Goal: Communication & Community: Answer question/provide support

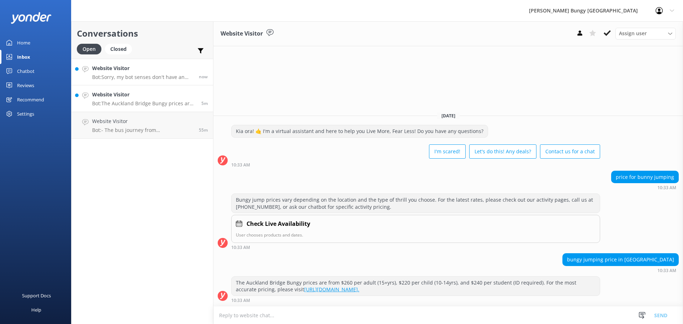
click at [150, 71] on h4 "Website Visitor" at bounding box center [142, 68] width 101 height 8
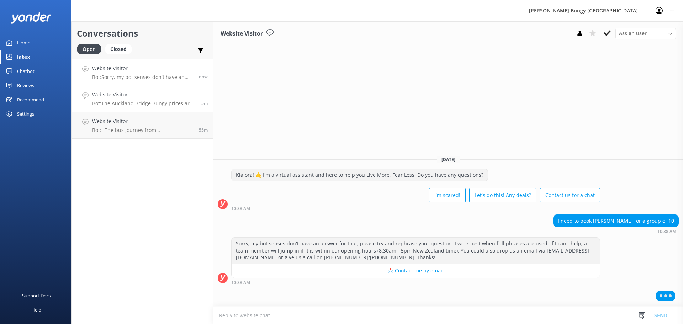
click at [191, 101] on p "Bot: The Auckland Bridge Bungy prices are from $260 per adult (15+yrs), $220 pe…" at bounding box center [144, 103] width 104 height 6
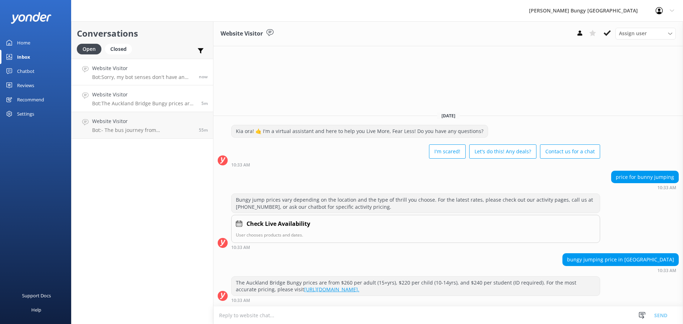
click at [137, 81] on link "Website Visitor Bot: Sorry, my bot senses don't have an answer for that, please…" at bounding box center [142, 72] width 142 height 27
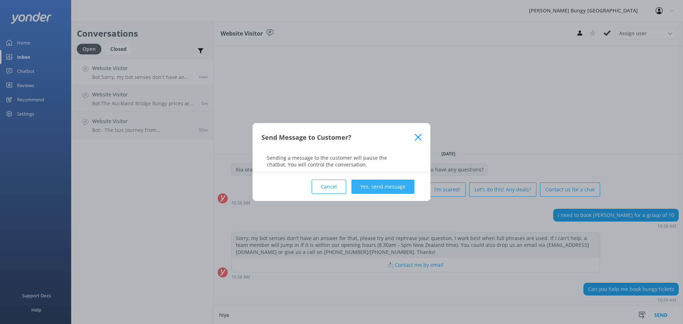
type textarea "hiya"
click at [384, 182] on button "Yes, send message" at bounding box center [382, 187] width 63 height 14
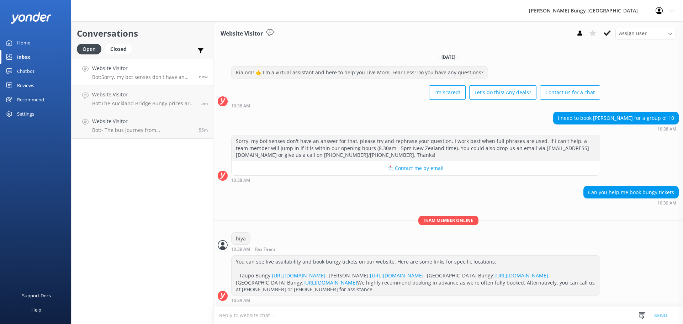
click at [360, 309] on textarea at bounding box center [447, 315] width 469 height 17
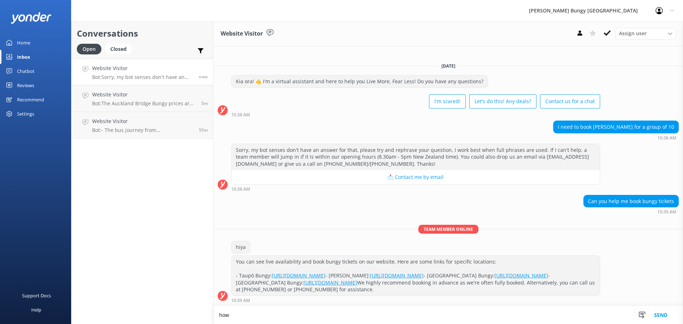
scroll to position [11, 0]
type textarea "how can we help?"
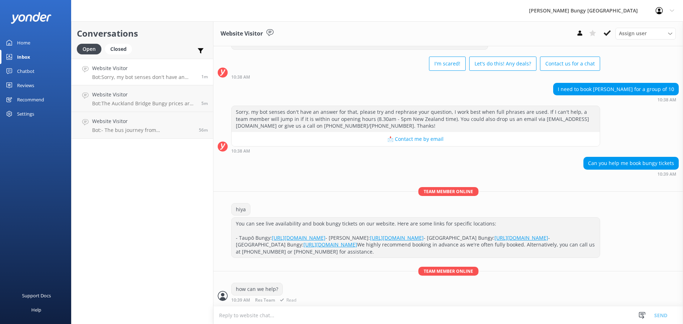
scroll to position [65, 0]
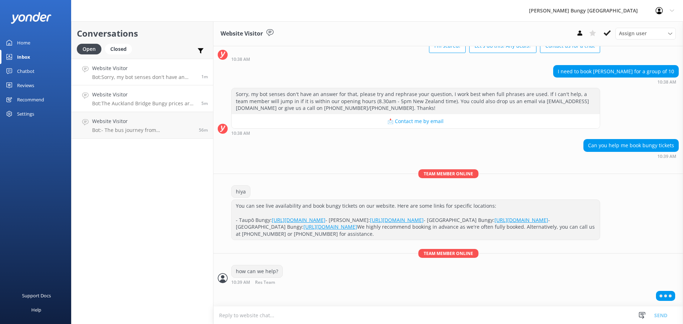
click at [143, 110] on link "Website Visitor Bot: The Auckland Bridge Bungy prices are from $260 per adult (…" at bounding box center [142, 98] width 142 height 27
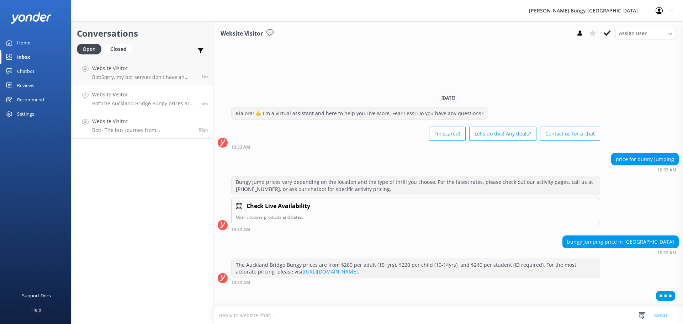
click at [177, 125] on h4 "Website Visitor" at bounding box center [142, 121] width 101 height 8
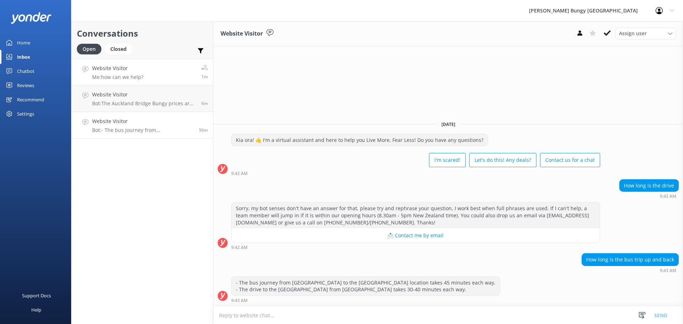
click at [161, 83] on link "Website Visitor Me: how can we help? 1m" at bounding box center [142, 72] width 142 height 27
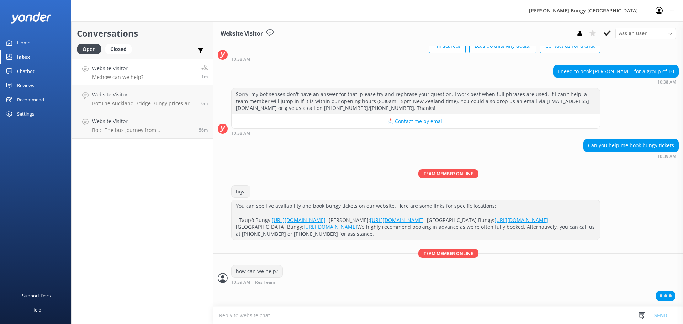
scroll to position [65, 0]
click at [374, 321] on textarea at bounding box center [447, 315] width 469 height 17
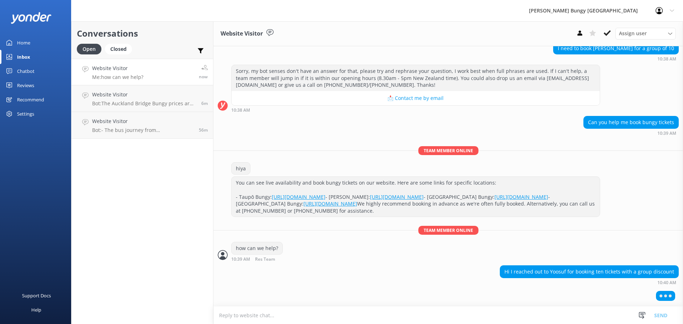
scroll to position [88, 0]
click at [386, 310] on textarea at bounding box center [447, 315] width 469 height 17
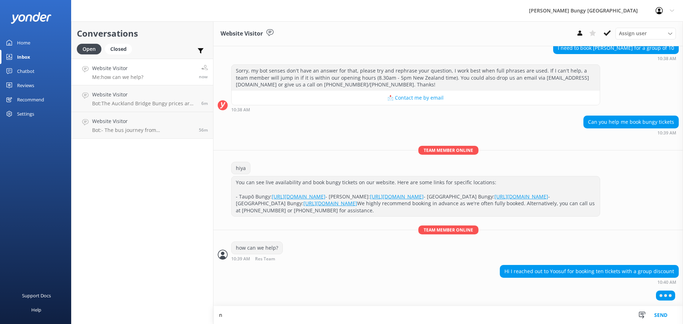
scroll to position [89, 0]
type textarea "nice, we can book here"
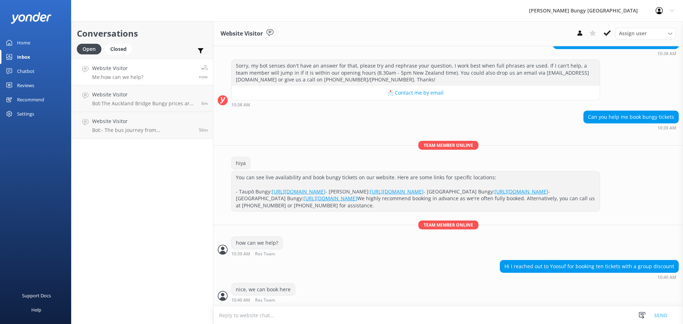
scroll to position [118, 0]
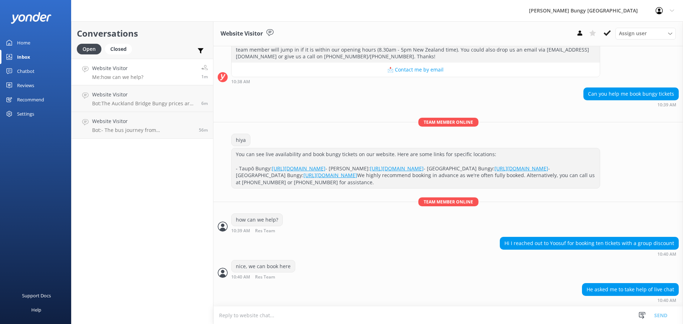
click at [275, 308] on textarea at bounding box center [447, 315] width 469 height 17
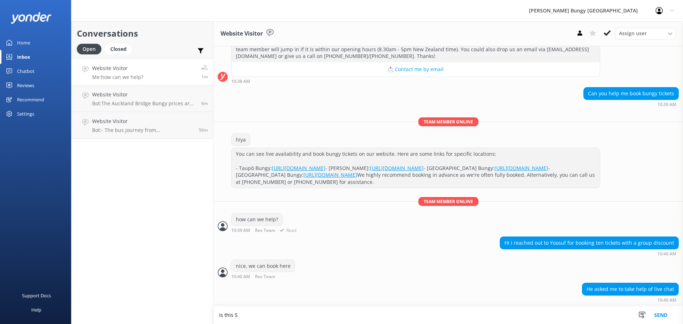
scroll to position [118, 0]
type textarea "is this Sathyam?"
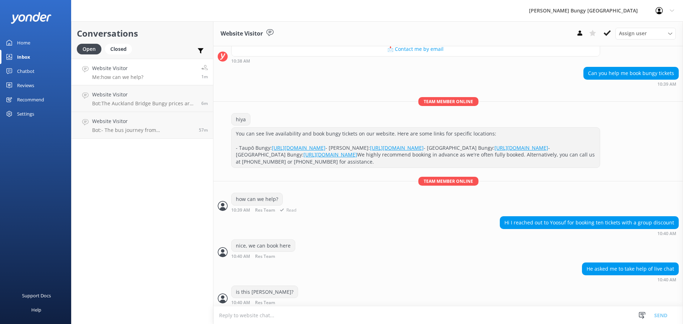
scroll to position [141, 0]
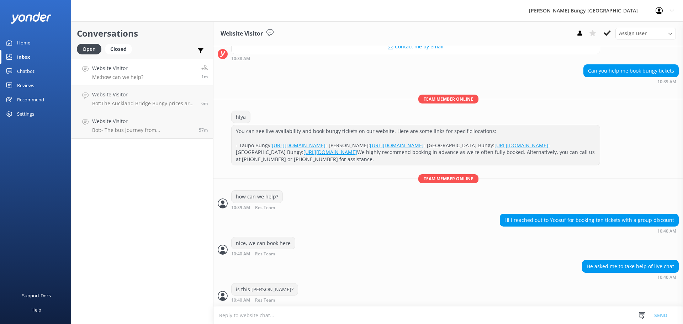
click at [286, 313] on textarea at bounding box center [447, 315] width 469 height 17
click at [174, 97] on h4 "Website Visitor" at bounding box center [144, 95] width 104 height 8
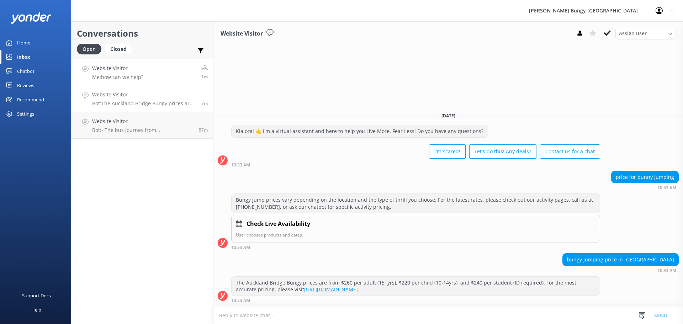
click at [170, 79] on link "Website Visitor Me: how can we help? 1m" at bounding box center [142, 72] width 142 height 27
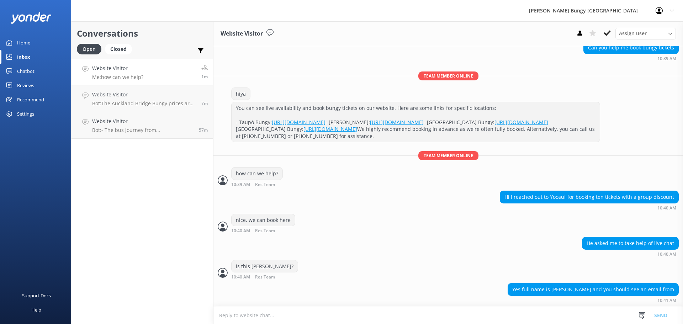
scroll to position [181, 0]
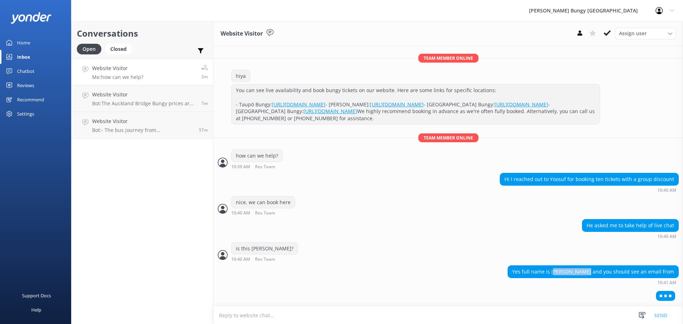
drag, startPoint x: 588, startPoint y: 271, endPoint x: 556, endPoint y: 272, distance: 32.7
click at [556, 272] on div "Yes full name is Subha Sathiam and you should see an email from" at bounding box center [593, 272] width 170 height 12
click at [580, 270] on div "Yes full name is Subha Sathiam and you should see an email from" at bounding box center [593, 272] width 170 height 12
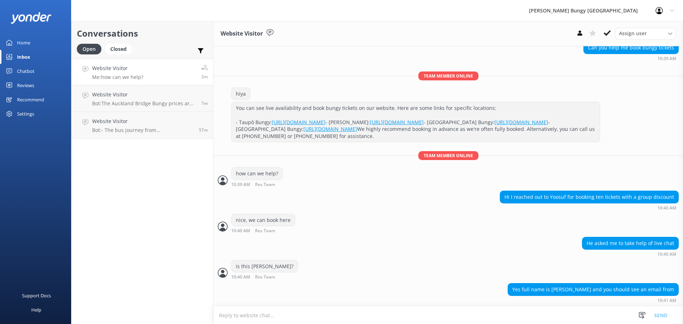
scroll to position [179, 0]
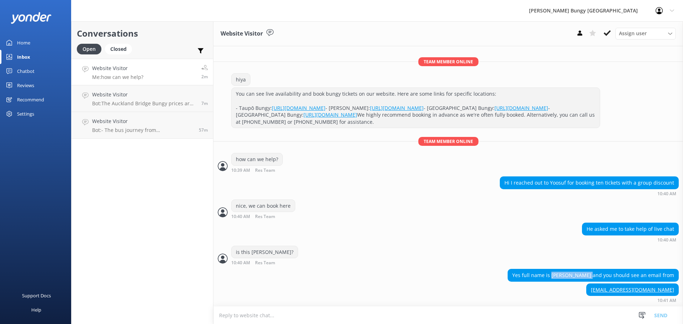
drag, startPoint x: 590, startPoint y: 273, endPoint x: 553, endPoint y: 272, distance: 36.7
click at [553, 272] on div "Yes full name is Subha Sathiam and you should see an email from" at bounding box center [593, 275] width 170 height 12
copy div "[PERSON_NAME]"
click at [388, 318] on textarea at bounding box center [447, 315] width 469 height 17
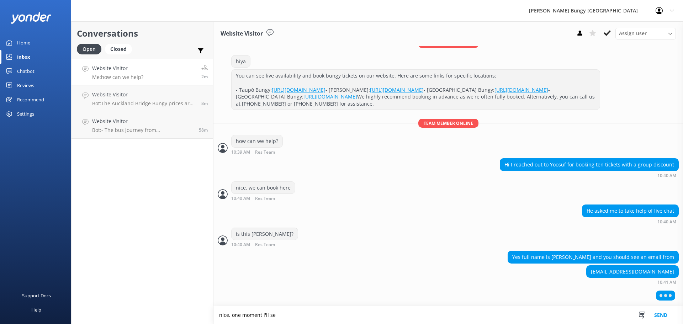
scroll to position [196, 0]
type textarea "nice, one moment here"
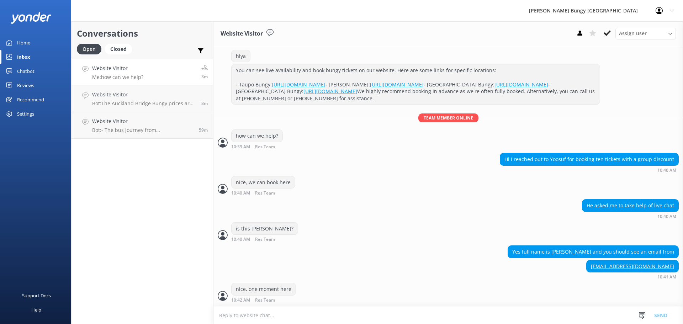
scroll to position [225, 0]
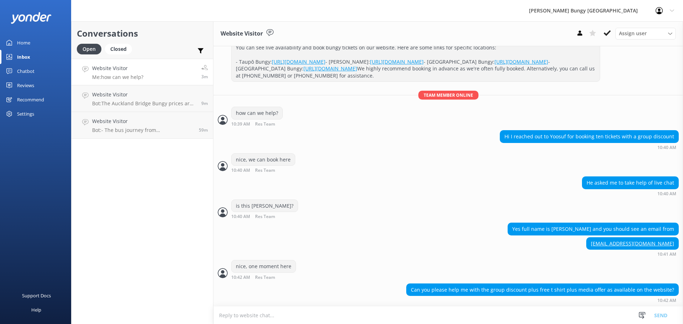
click at [575, 309] on textarea at bounding box center [447, 315] width 469 height 17
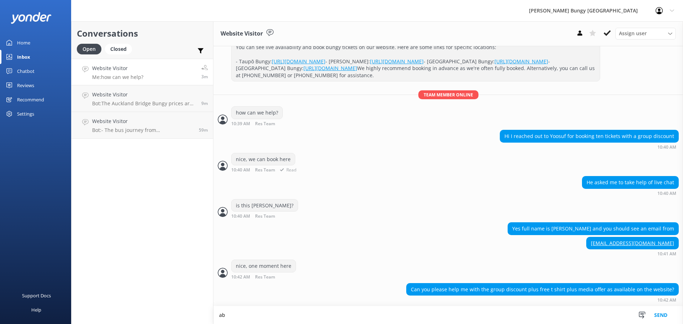
scroll to position [225, 0]
type textarea "absolutely"
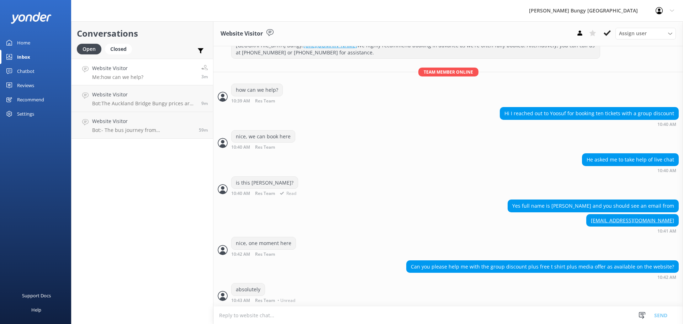
scroll to position [248, 0]
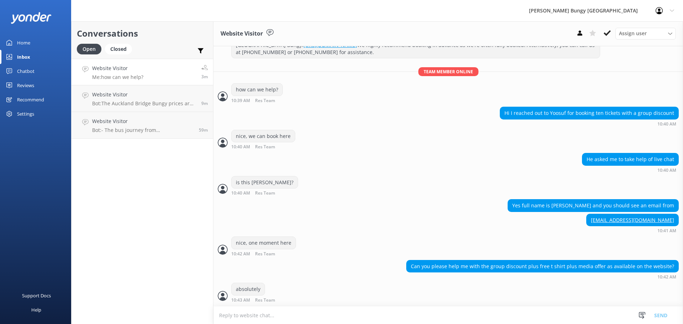
click at [241, 309] on textarea at bounding box center [447, 315] width 469 height 17
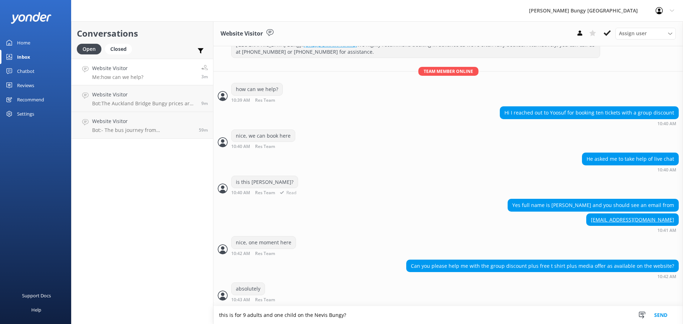
type textarea "this is for 9 adults and one child on the Nevis Bungy?"
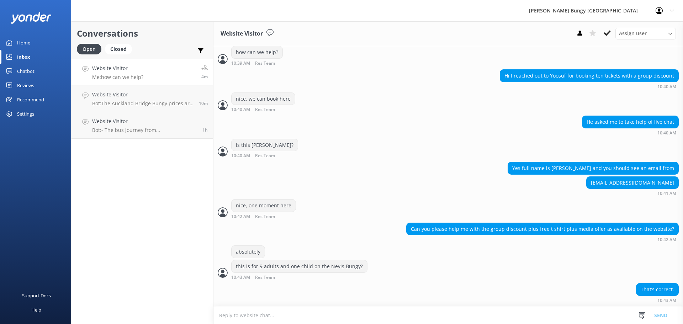
scroll to position [308, 0]
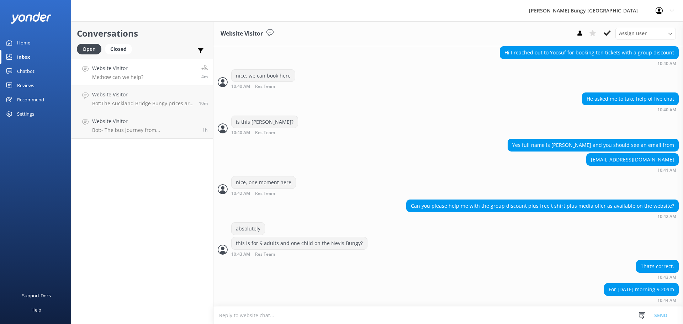
click at [395, 315] on textarea at bounding box center [447, 315] width 469 height 17
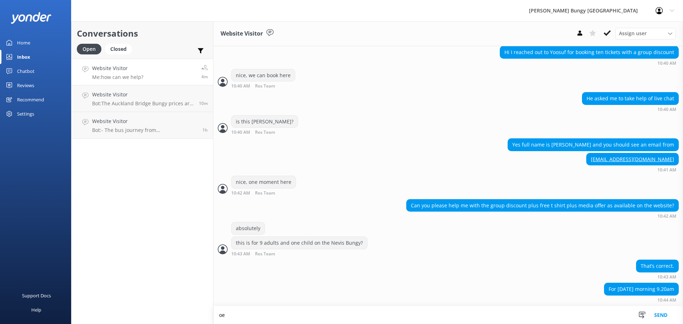
type textarea "o"
click at [333, 310] on textarea "all good, i have it all ready here. in a moment i'lls end a payment link over t…" at bounding box center [447, 315] width 469 height 18
click at [453, 311] on textarea "all good, i have it all ready here. in a moment i'll send a payment link over t…" at bounding box center [447, 315] width 469 height 18
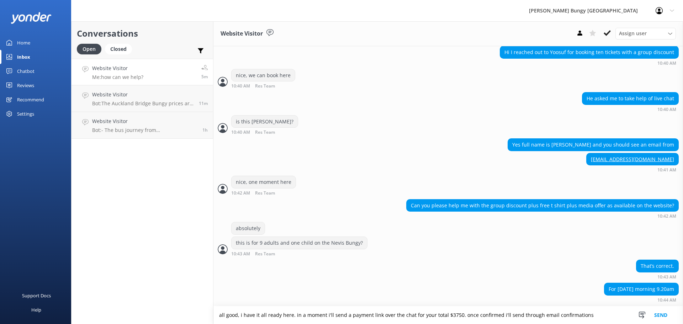
click at [475, 315] on textarea "all good, i have it all ready here. in a moment i'll send a payment link over t…" at bounding box center [447, 315] width 469 height 18
type textarea "all good, i have it all ready here. in a moment i'll send a payment link over t…"
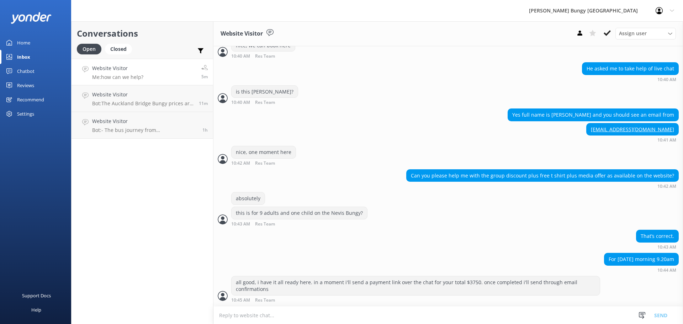
scroll to position [339, 0]
click at [579, 30] on icon at bounding box center [579, 33] width 7 height 7
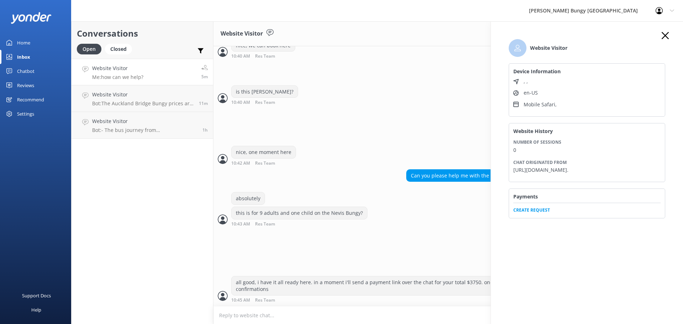
click at [541, 213] on span "Create Request" at bounding box center [586, 208] width 147 height 11
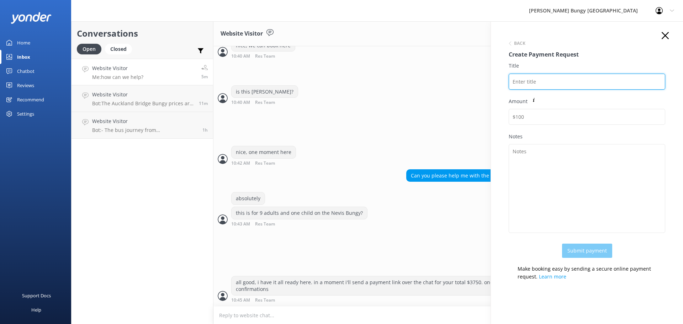
drag, startPoint x: 536, startPoint y: 81, endPoint x: 467, endPoint y: 81, distance: 68.3
click at [536, 81] on input "Title" at bounding box center [587, 82] width 156 height 16
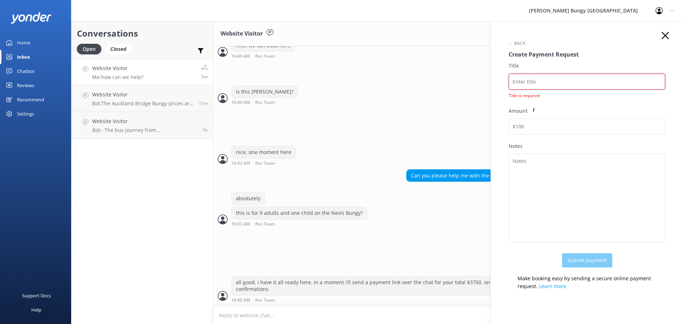
click at [520, 75] on input "Title" at bounding box center [587, 82] width 156 height 16
paste input "[PERSON_NAME]"
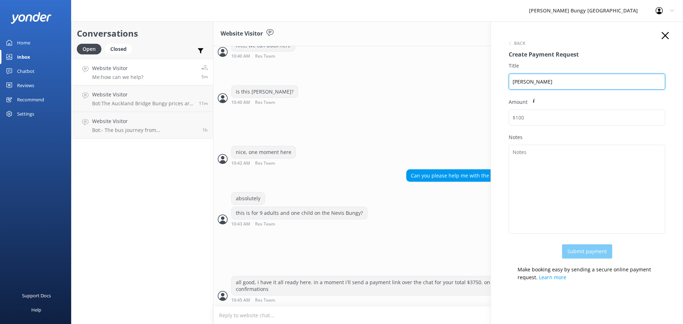
click at [512, 78] on input "[PERSON_NAME]" at bounding box center [587, 82] width 156 height 16
paste input "2450855"
drag, startPoint x: 576, startPoint y: 82, endPoint x: 507, endPoint y: 77, distance: 69.2
click at [507, 77] on div "Back Create Payment Request Title 2450855 Subha Sathiam Amount Notes Submit pay…" at bounding box center [586, 159] width 171 height 255
type input "2450855 Subha Sathiam"
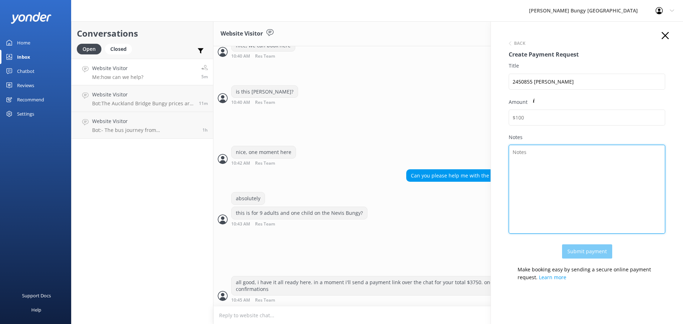
click at [551, 193] on textarea "Notes" at bounding box center [587, 189] width 156 height 89
paste textarea "2450855 Subha Sathiam"
type textarea "2450855 Subha Sathiam"
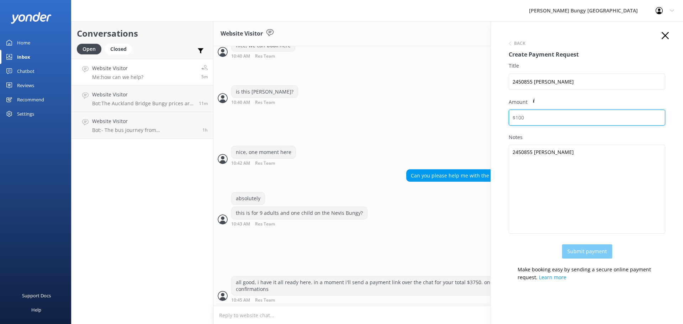
click at [568, 114] on input "Amount" at bounding box center [587, 118] width 156 height 16
type input "3750"
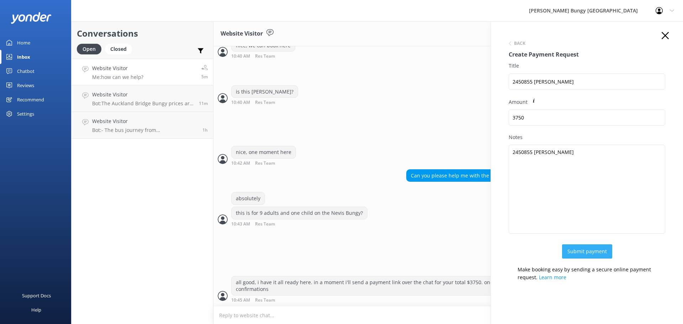
click at [580, 251] on button "Submit payment" at bounding box center [587, 251] width 50 height 14
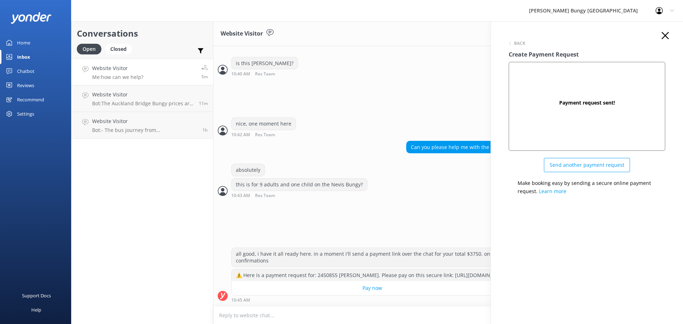
scroll to position [374, 0]
click at [665, 28] on div "Back Create Payment Request Payment request sent! Send another payment request …" at bounding box center [587, 183] width 192 height 324
click at [665, 32] on icon "button" at bounding box center [664, 35] width 7 height 7
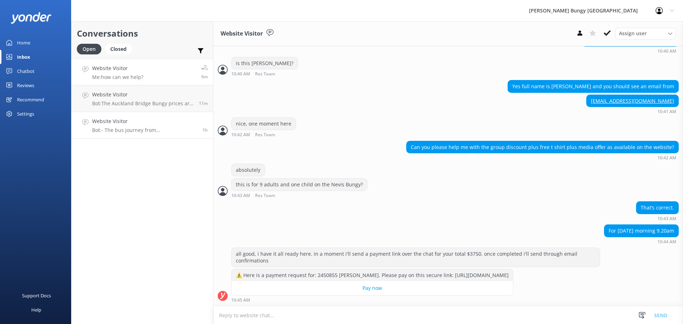
click at [144, 123] on h4 "Website Visitor" at bounding box center [144, 121] width 105 height 8
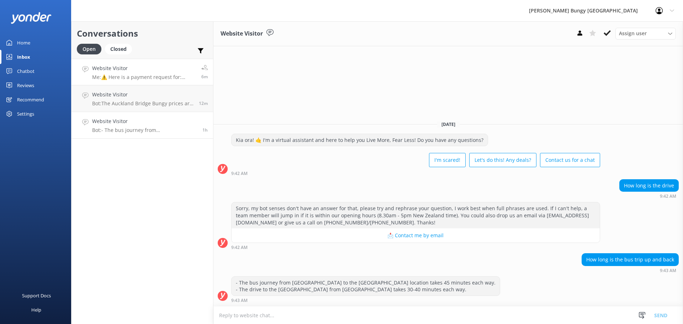
click at [147, 78] on p "Me: ⚠️ Here is a payment request for: 2450855 Subha Sathiam. Please pay on this…" at bounding box center [144, 77] width 104 height 6
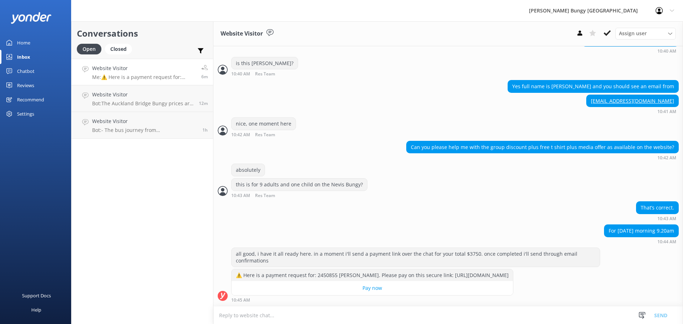
scroll to position [374, 0]
click at [248, 316] on textarea at bounding box center [447, 315] width 469 height 17
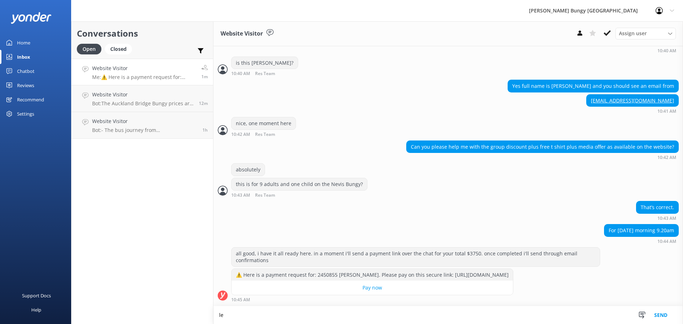
scroll to position [375, 0]
type textarea "let us know if you have any other questions"
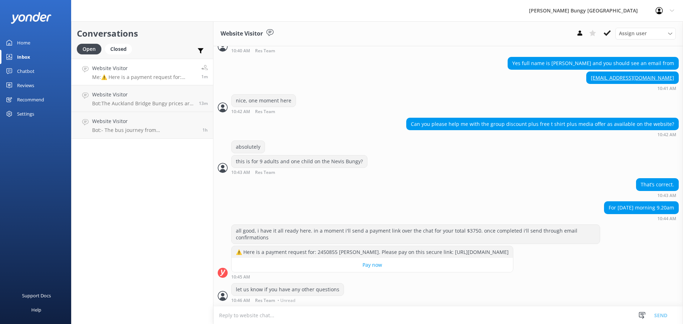
scroll to position [397, 0]
click at [188, 255] on div "Conversations Open Closed Important Assigned to me Unassigned Website Visitor M…" at bounding box center [142, 172] width 142 height 303
click at [154, 98] on h4 "Website Visitor" at bounding box center [142, 95] width 101 height 8
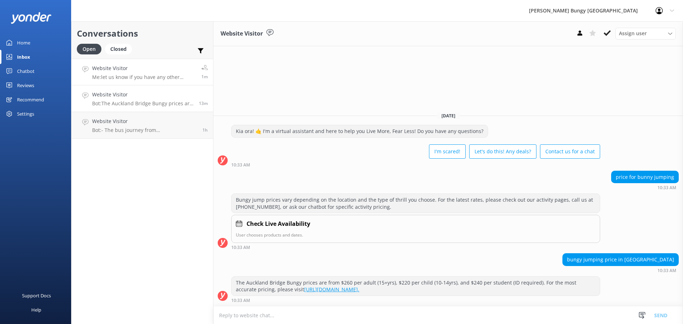
click at [146, 63] on link "Website Visitor Me: let us know if you have any other questions 1m" at bounding box center [142, 72] width 142 height 27
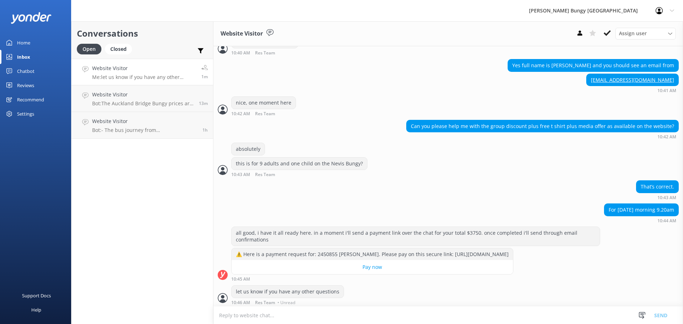
scroll to position [397, 0]
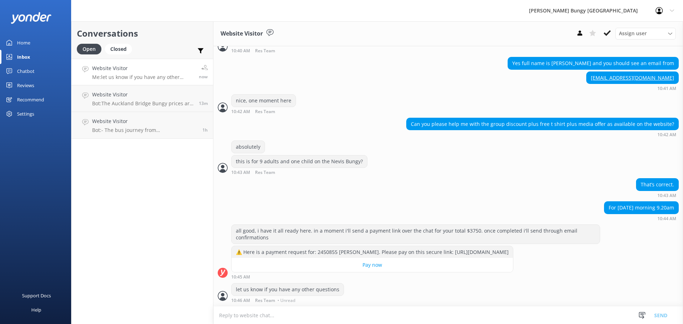
click at [138, 203] on div "Conversations Open Closed Important Assigned to me Unassigned Website Visitor M…" at bounding box center [142, 172] width 142 height 303
click at [370, 301] on div "let us know if you have any other questions 10:46 AM Res Team • Unread" at bounding box center [447, 293] width 469 height 20
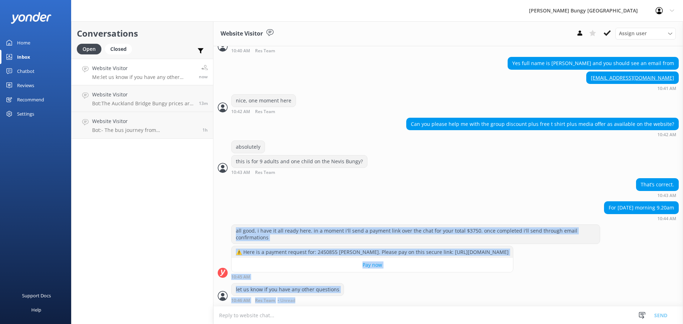
drag, startPoint x: 223, startPoint y: 218, endPoint x: 307, endPoint y: 318, distance: 130.7
click at [307, 318] on div "Website Visitor Assign user Mike Voyce Michelle Gillard Tech Admin Dan Waugh Re…" at bounding box center [447, 172] width 469 height 303
click at [324, 293] on div "let us know if you have any other questions" at bounding box center [288, 289] width 112 height 12
drag, startPoint x: 295, startPoint y: 301, endPoint x: 216, endPoint y: 223, distance: 110.9
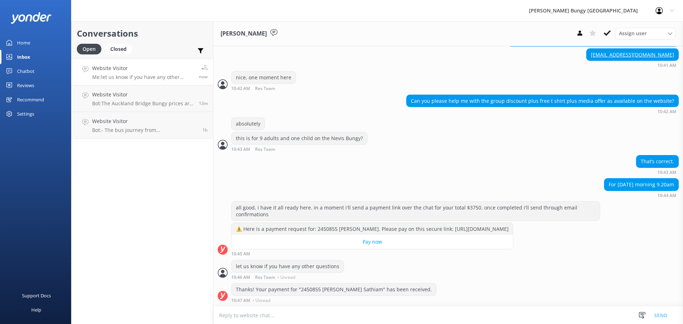
scroll to position [420, 0]
drag, startPoint x: 142, startPoint y: 274, endPoint x: 78, endPoint y: 272, distance: 64.1
click at [78, 272] on div "Conversations Open Closed Important Assigned to me Unassigned Website Visitor M…" at bounding box center [142, 172] width 142 height 303
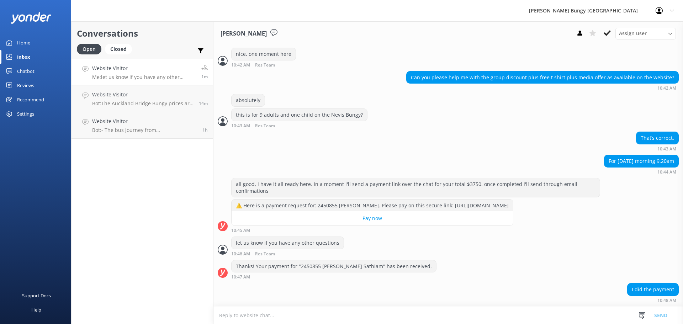
click at [308, 318] on textarea at bounding box center [447, 315] width 469 height 17
type textarea "awesome, i will send through confirmation. note: your check in will be 8:50am o…"
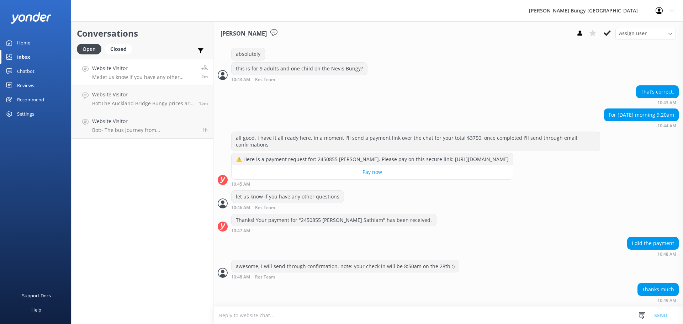
scroll to position [490, 0]
click at [89, 164] on div "Conversations Open Closed Important Assigned to me Unassigned Subha Sathiam Tha…" at bounding box center [142, 172] width 142 height 303
click at [156, 313] on div "Conversations Open Closed Important Assigned to me Unassigned Subha Sathiam Tha…" at bounding box center [142, 172] width 142 height 303
click at [118, 226] on div "Conversations Open Closed Important Assigned to me Unassigned Subha Sathiam Tha…" at bounding box center [142, 172] width 142 height 303
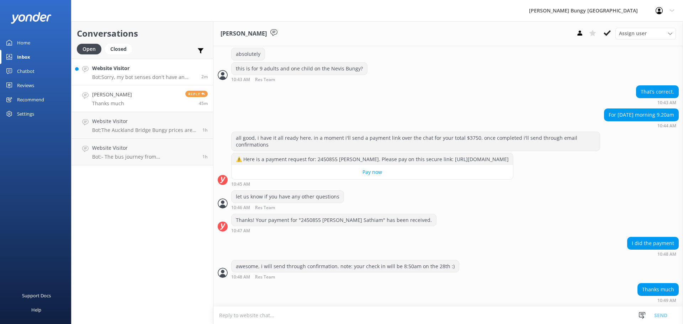
click at [163, 76] on p "Bot: Sorry, my bot senses don't have an answer for that, please try and rephras…" at bounding box center [144, 77] width 104 height 6
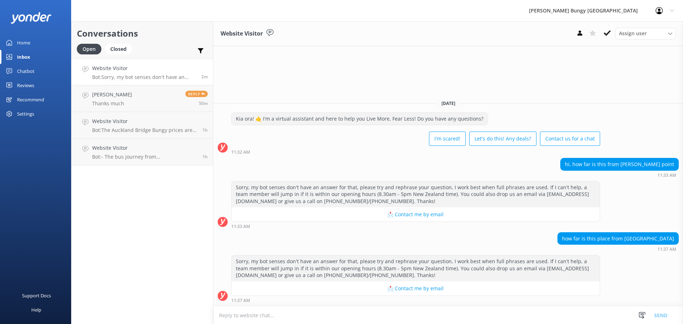
scroll to position [10, 0]
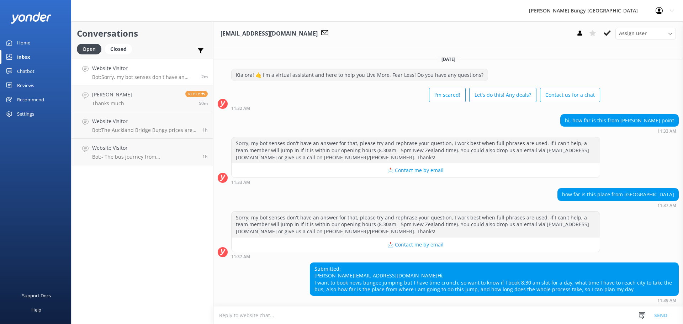
click at [372, 319] on textarea at bounding box center [447, 315] width 469 height 17
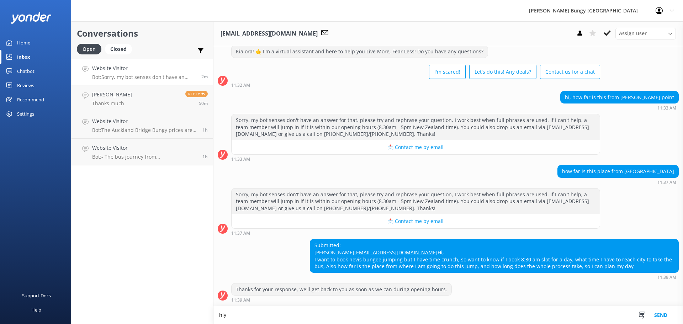
scroll to position [33, 0]
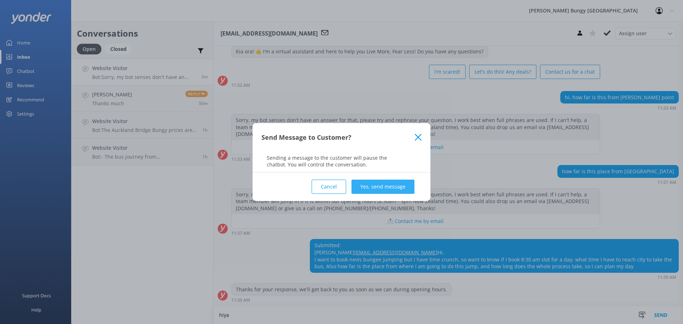
type textarea "hiya"
click at [370, 189] on button "Yes, send message" at bounding box center [382, 187] width 63 height 14
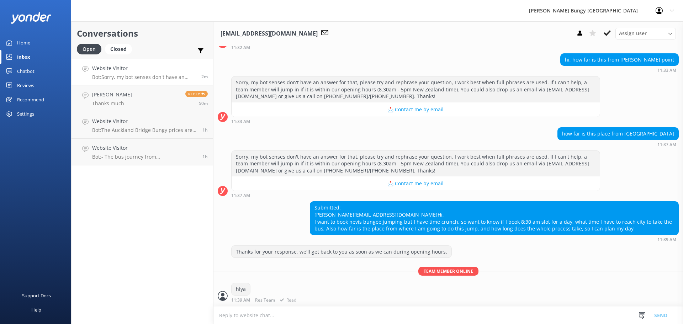
scroll to position [71, 0]
click at [388, 311] on textarea at bounding box center [447, 315] width 469 height 17
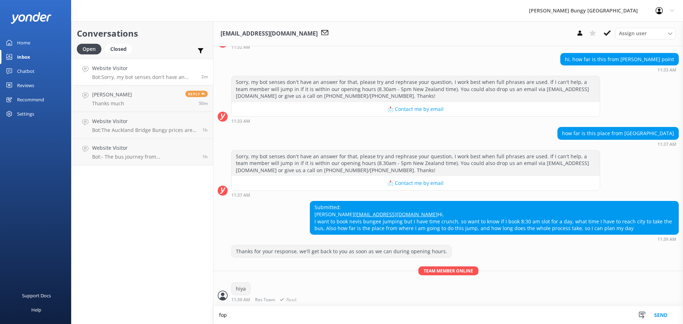
scroll to position [71, 0]
click at [330, 315] on textarea "for our earliest trip 8:40am" at bounding box center [447, 315] width 469 height 18
type textarea "for our earliest trip 8:40am, you would check in at 8:10am"
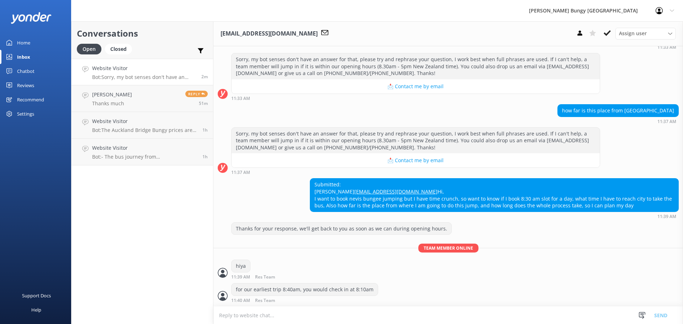
scroll to position [95, 0]
click at [330, 315] on textarea at bounding box center [447, 315] width 469 height 17
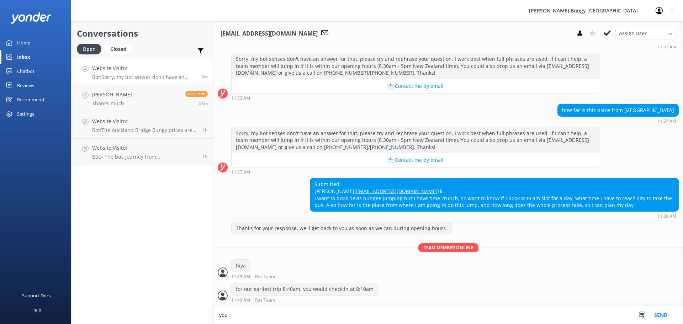
scroll to position [95, 0]
type textarea "you want to allow between 3-4hrs for the whole experience"
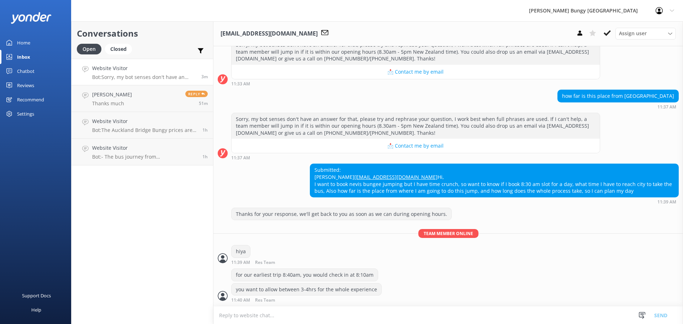
scroll to position [126, 0]
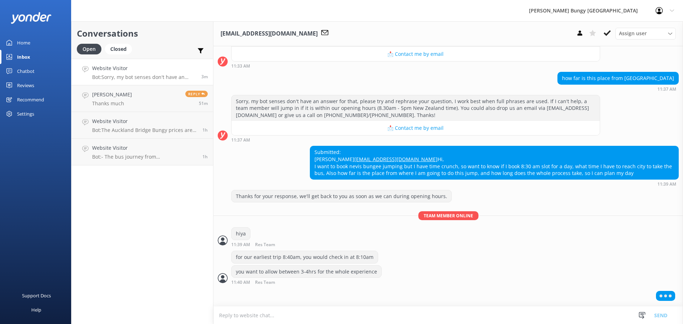
click at [327, 308] on textarea at bounding box center [447, 315] width 469 height 17
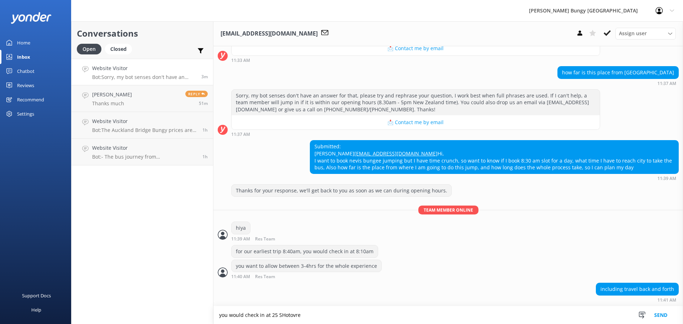
scroll to position [132, 0]
click at [373, 315] on textarea "you would check in at 25 Shotover street" at bounding box center [447, 315] width 469 height 18
click at [220, 318] on textarea "you would check in at 25 Shotover street" at bounding box center [447, 315] width 469 height 18
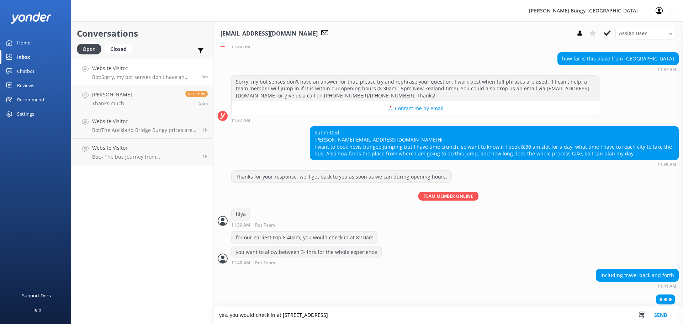
scroll to position [149, 0]
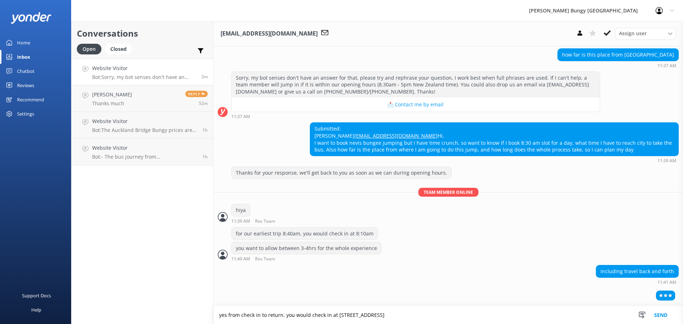
click at [401, 315] on textarea "yes from check in to return. you would check in at 25 Shotover street" at bounding box center [447, 315] width 469 height 18
type textarea "yes from check in to return. you would check in at 25 Shotover street (the Stat…"
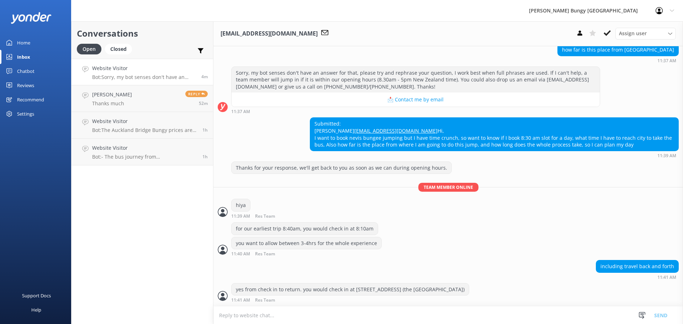
scroll to position [178, 0]
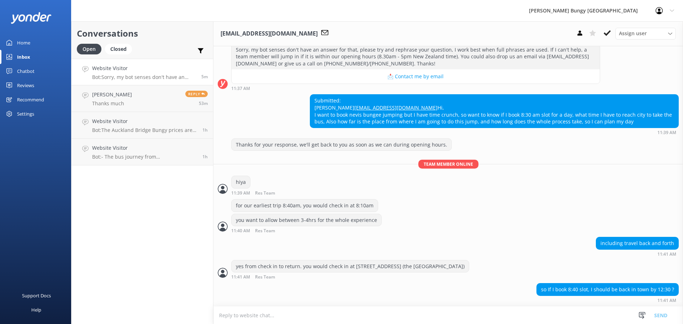
click at [543, 315] on textarea at bounding box center [447, 315] width 469 height 17
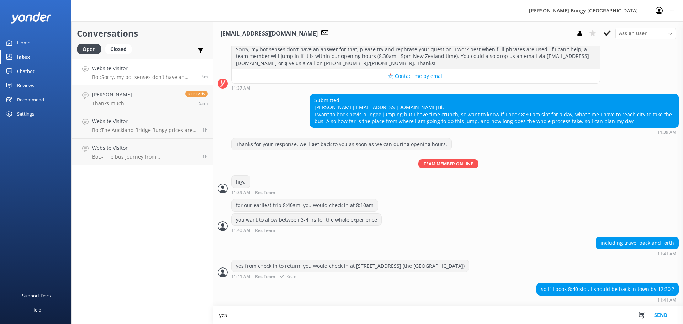
scroll to position [179, 0]
type textarea "yes, you could even be back at 12pm"
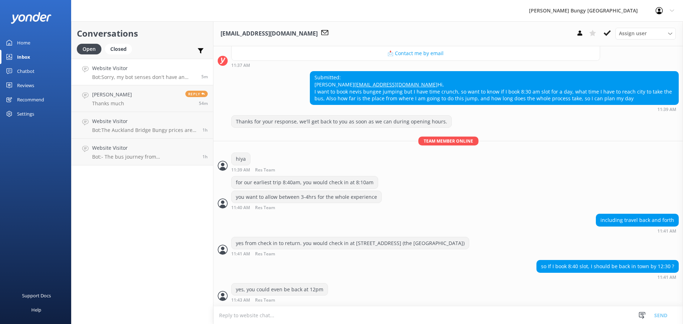
scroll to position [224, 0]
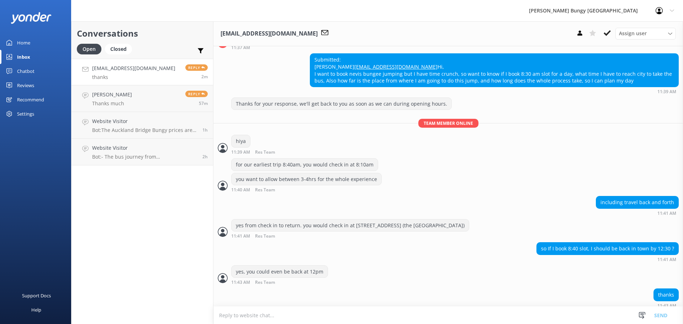
scroll to position [224, 0]
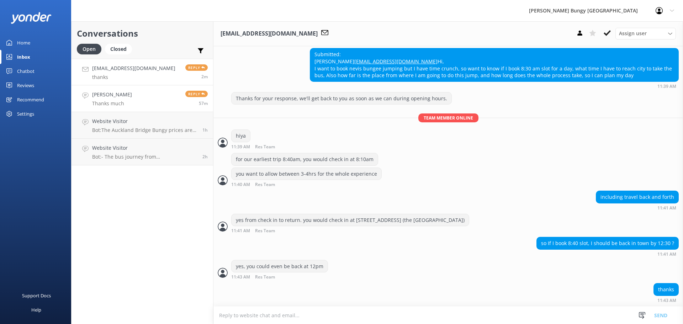
click at [177, 97] on link "Subha Sathiam Thanks much Reply 57m" at bounding box center [142, 98] width 142 height 27
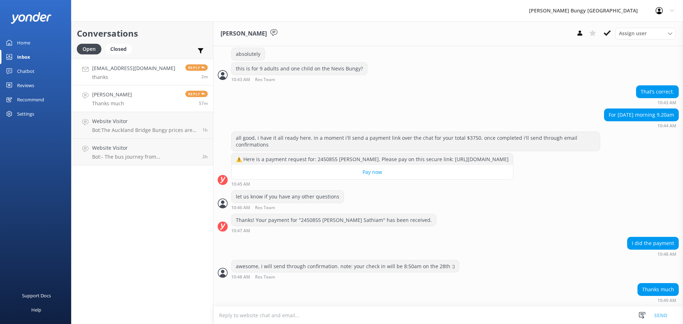
click at [184, 83] on link "vikas.kaushik85@yahoo.com thanks Reply 2m" at bounding box center [142, 72] width 142 height 27
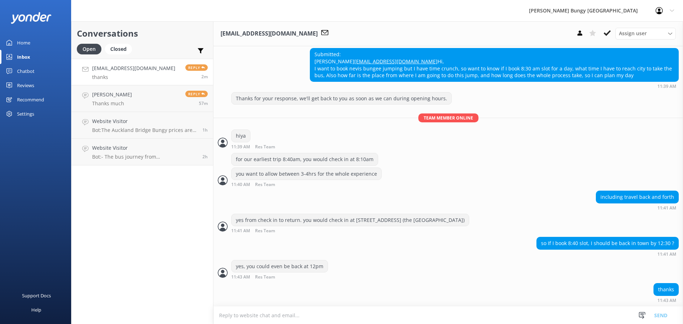
click at [174, 77] on link "vikas.kaushik85@yahoo.com thanks Reply 2m" at bounding box center [142, 72] width 142 height 27
click at [130, 102] on link "Subha Sathiam Thanks much Reply 57m" at bounding box center [142, 98] width 142 height 27
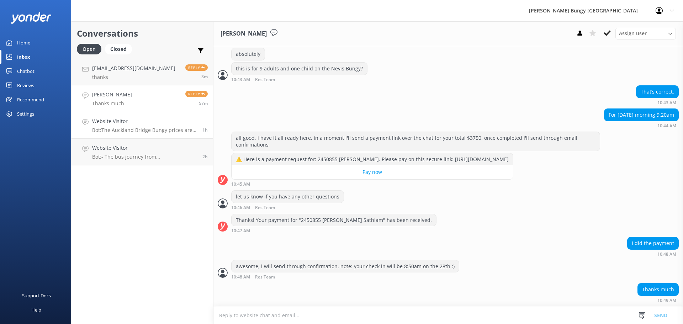
click at [176, 122] on h4 "Website Visitor" at bounding box center [144, 121] width 105 height 8
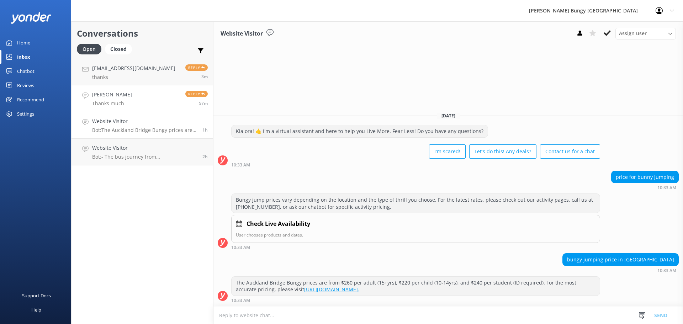
click at [154, 94] on link "Subha Sathiam Thanks much Reply 57m" at bounding box center [142, 98] width 142 height 27
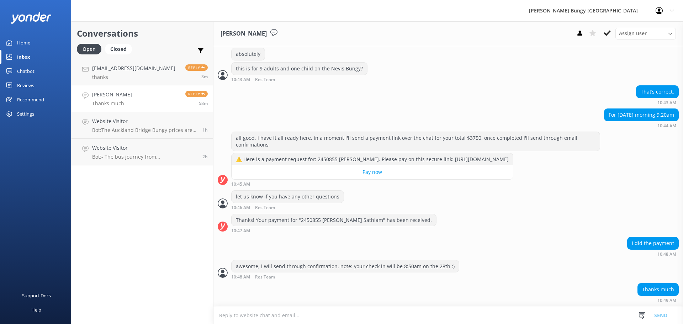
scroll to position [490, 0]
click at [149, 158] on p "Bot: - The bus journey from Queenstown to the Nevis location takes 45 minutes e…" at bounding box center [144, 157] width 105 height 6
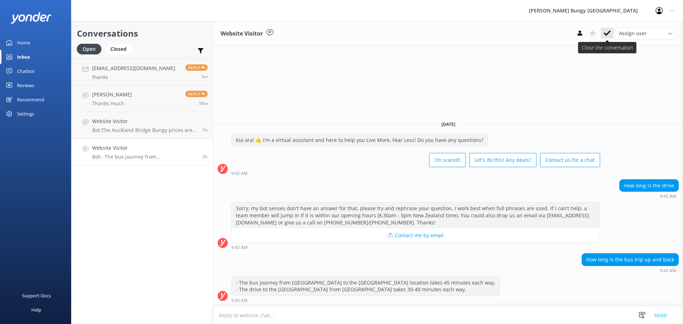
click at [610, 30] on icon at bounding box center [607, 33] width 7 height 7
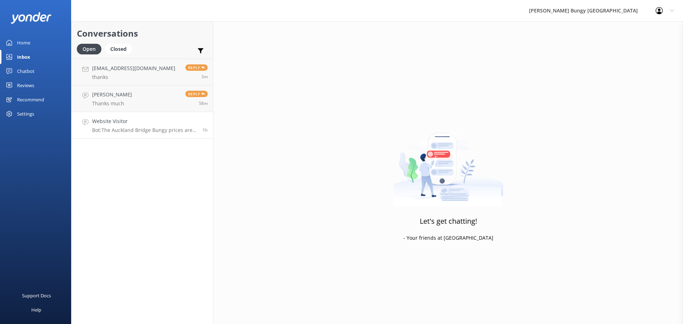
click at [161, 133] on link "Website Visitor Bot: The Auckland Bridge Bungy prices are from $260 per adult (…" at bounding box center [142, 125] width 142 height 27
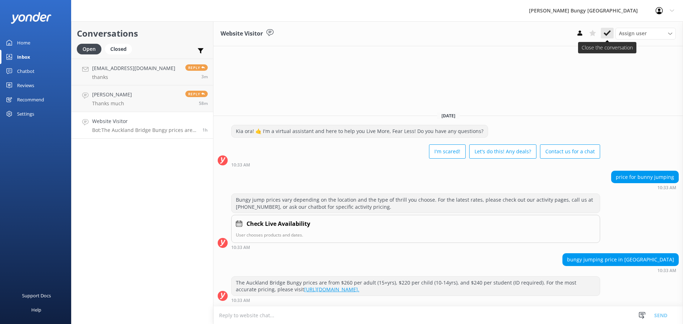
click at [608, 30] on icon at bounding box center [607, 33] width 7 height 7
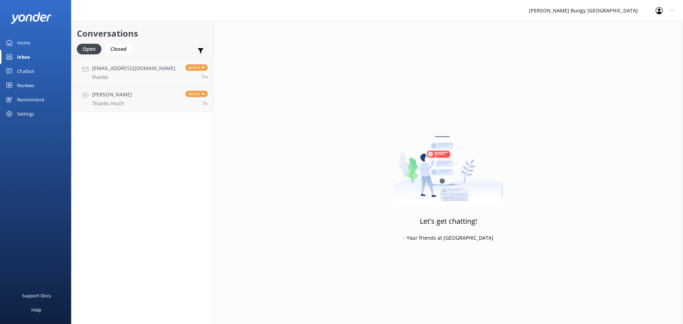
click at [409, 302] on div "Let's get chatting! - Your friends at Yonder" at bounding box center [447, 183] width 469 height 324
click at [116, 159] on div "Conversations Open Closed Important Assigned to me Unassigned vikas.kaushik85@y…" at bounding box center [142, 172] width 142 height 303
click at [490, 171] on img at bounding box center [448, 162] width 110 height 89
click at [402, 295] on div "Let's get chatting! - Your friends at Yonder" at bounding box center [447, 183] width 469 height 324
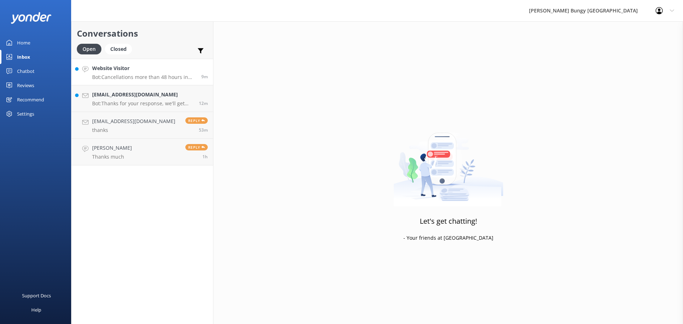
click at [157, 64] on link "Website Visitor Bot: Cancellations more than 48 hours in advance get a 100% ref…" at bounding box center [142, 72] width 142 height 27
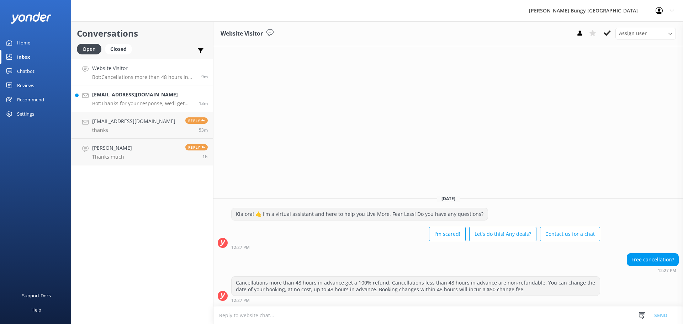
click at [141, 95] on h4 "[EMAIL_ADDRESS][DOMAIN_NAME]" at bounding box center [142, 95] width 101 height 8
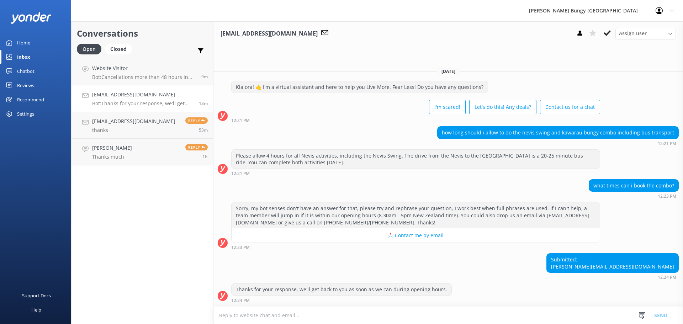
click at [466, 315] on textarea at bounding box center [447, 315] width 469 height 17
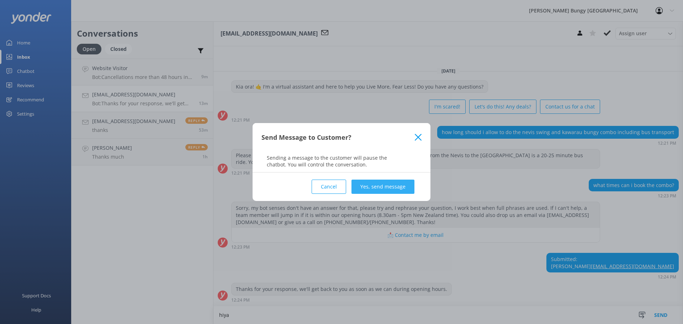
type textarea "hiya"
click at [402, 189] on button "Yes, send message" at bounding box center [382, 187] width 63 height 14
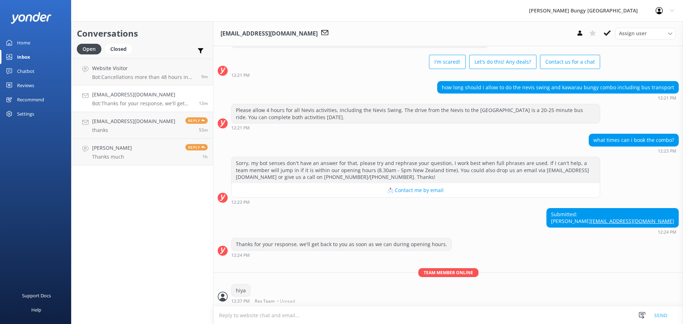
scroll to position [37, 0]
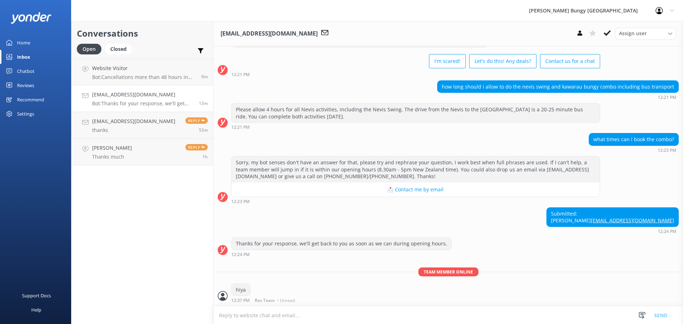
click at [364, 315] on textarea at bounding box center [447, 315] width 469 height 17
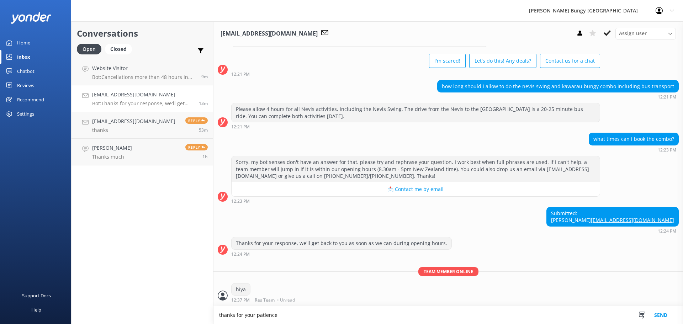
type textarea "thanks for your patience"
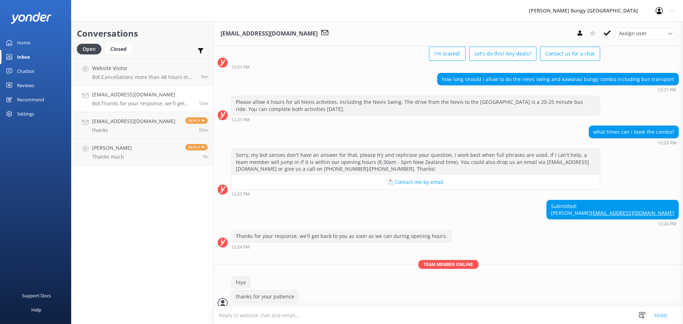
scroll to position [52, 0]
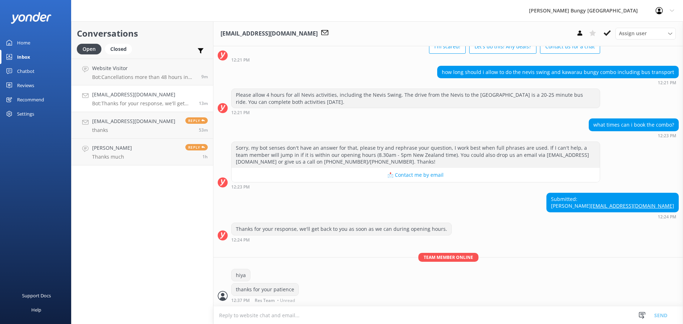
click at [351, 315] on textarea at bounding box center [447, 315] width 469 height 17
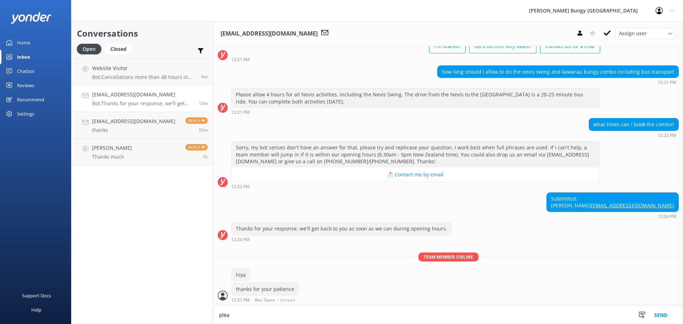
scroll to position [52, 0]
type textarea "please jump back on the chat (not email) when you're ready and we can organise …"
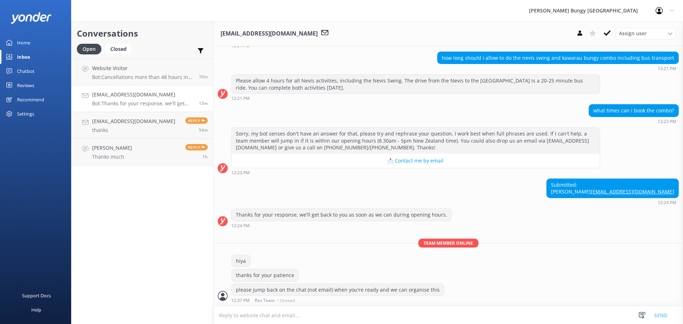
scroll to position [66, 0]
click at [225, 312] on textarea at bounding box center [447, 315] width 469 height 17
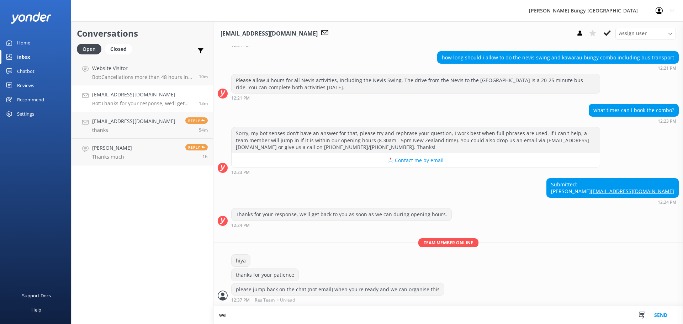
scroll to position [67, 0]
type textarea "we operate between 8:30am-5pm NZT"
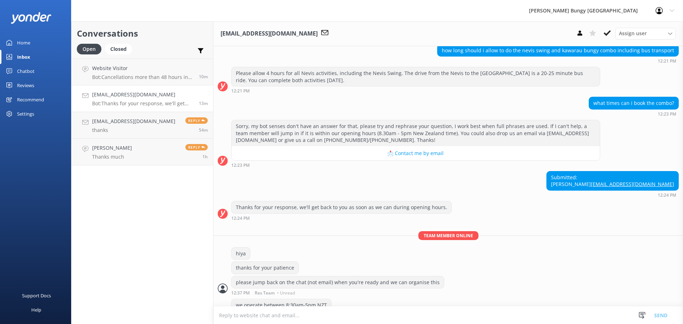
scroll to position [89, 0]
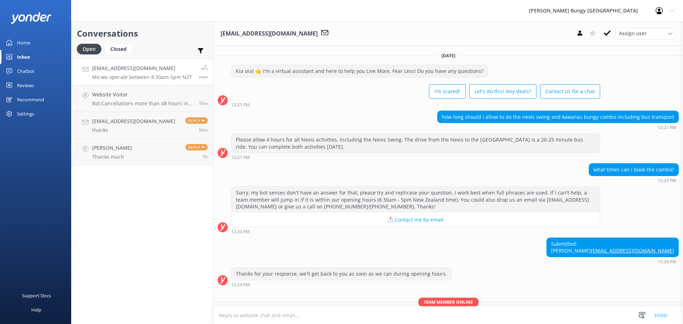
scroll to position [89, 0]
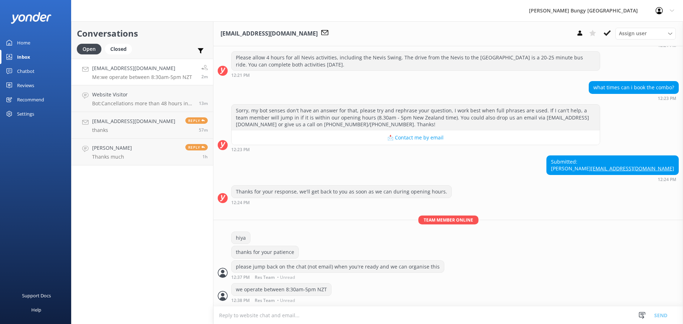
click at [145, 293] on div "Conversations Open Closed Important Assigned to me Unassigned [EMAIL_ADDRESS][D…" at bounding box center [142, 172] width 142 height 303
click at [98, 92] on h4 "Website Visitor" at bounding box center [142, 95] width 101 height 8
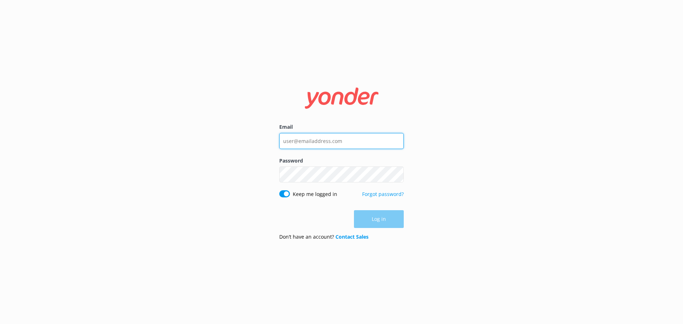
type input "[EMAIL_ADDRESS][DOMAIN_NAME]"
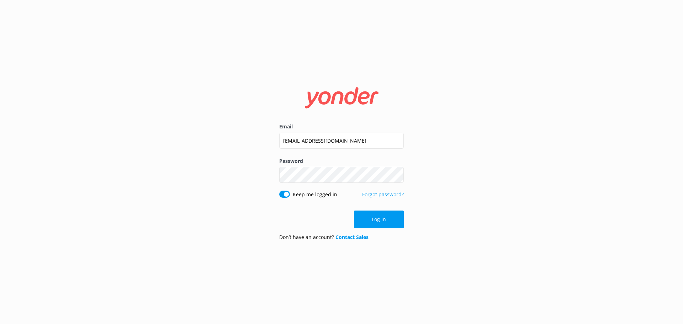
click at [226, 201] on div "Email [EMAIL_ADDRESS][DOMAIN_NAME] Password Show password Keep me logged in For…" at bounding box center [341, 162] width 683 height 324
click at [365, 219] on button "Log in" at bounding box center [379, 220] width 50 height 18
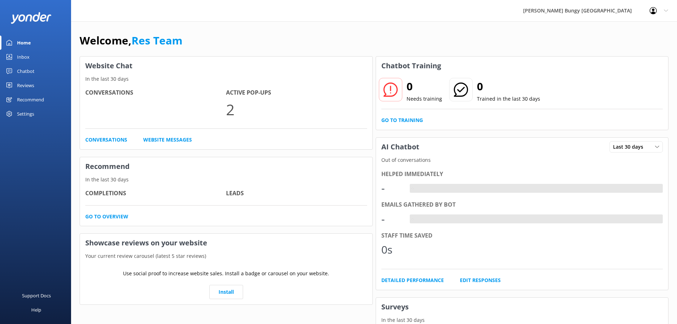
click at [27, 53] on div "Inbox" at bounding box center [23, 57] width 12 height 14
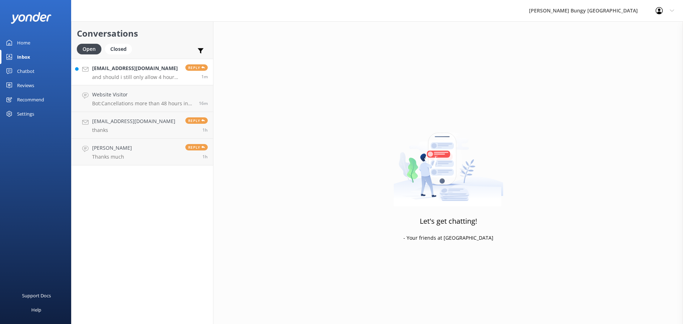
click at [86, 74] on link "teahperdis@gmail.com and should i still only allow 4 hours for the combo? Reply…" at bounding box center [142, 72] width 142 height 27
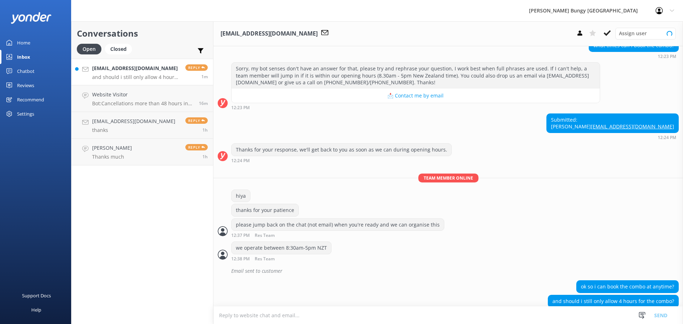
scroll to position [143, 0]
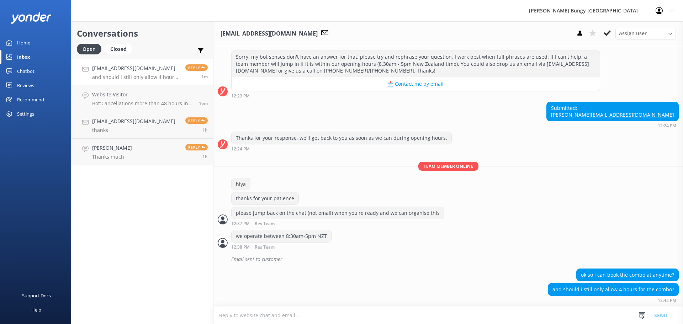
click at [434, 305] on div "ok so i can book the combo at anytime? and should i still only allow 4 hours fo…" at bounding box center [447, 287] width 469 height 37
click at [446, 303] on div "and should i still only allow 4 hours for the combo? 12:42 PM" at bounding box center [447, 293] width 469 height 20
click at [445, 315] on textarea at bounding box center [447, 315] width 469 height 17
type textarea "nice"
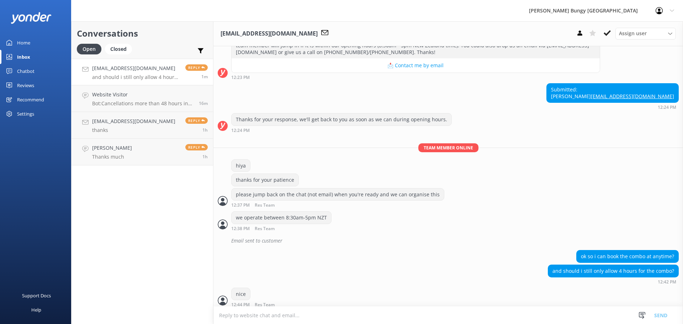
scroll to position [166, 0]
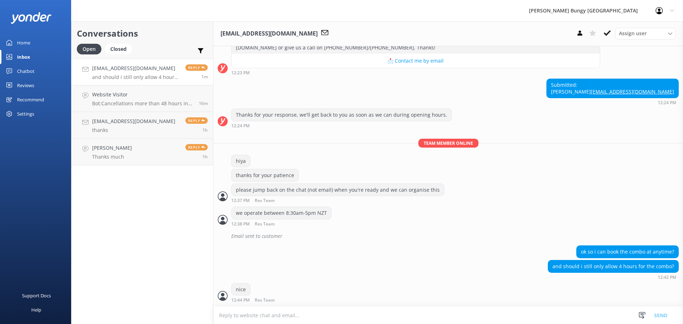
click at [434, 315] on textarea at bounding box center [447, 315] width 469 height 17
click at [339, 308] on textarea at bounding box center [447, 315] width 469 height 17
type textarea "yeah we can book it here"
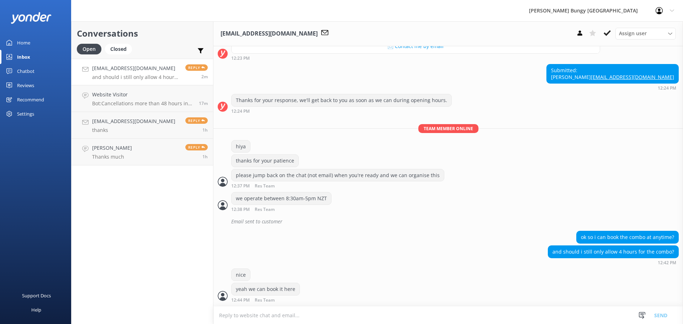
scroll to position [0, 0]
click at [335, 312] on textarea at bounding box center [447, 315] width 469 height 17
type textarea "you will want to allow around 4hrs"
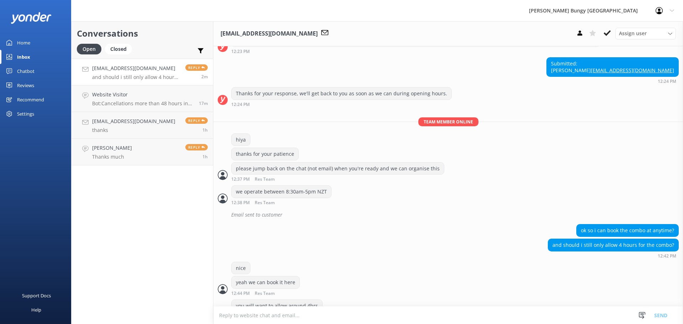
scroll to position [204, 0]
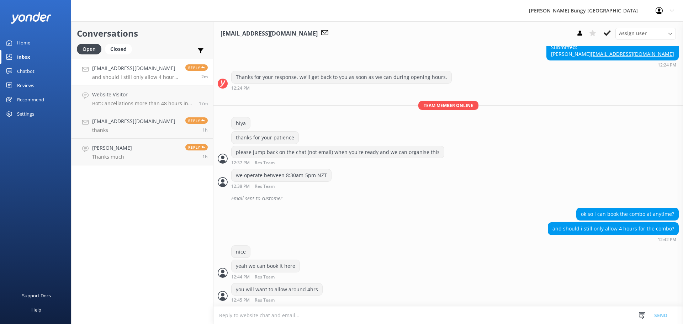
click at [471, 318] on textarea at bounding box center [447, 315] width 469 height 17
type textarea "p"
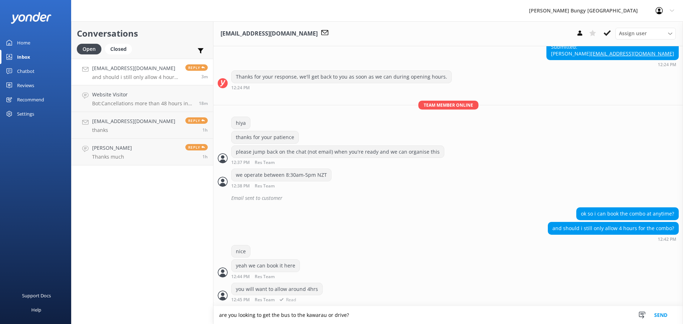
type textarea "are you looking to get the bus to the kawarau or drive?"
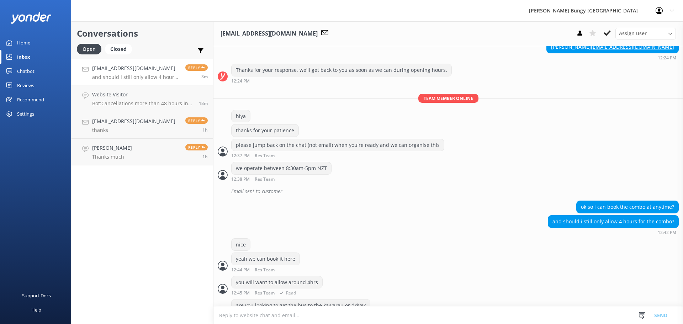
scroll to position [227, 0]
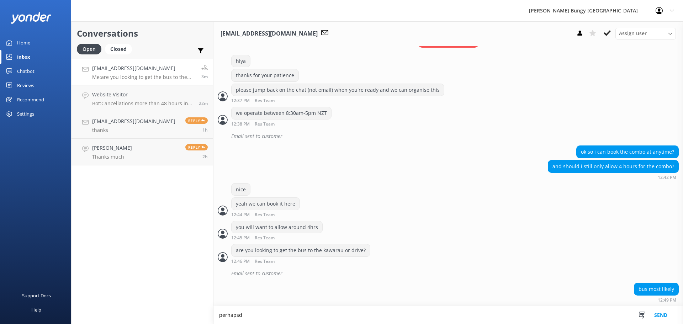
scroll to position [266, 0]
type textarea "perhaps a little longer if getting the bus"
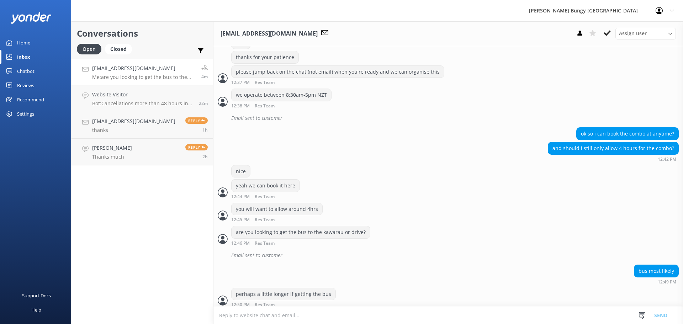
scroll to position [289, 0]
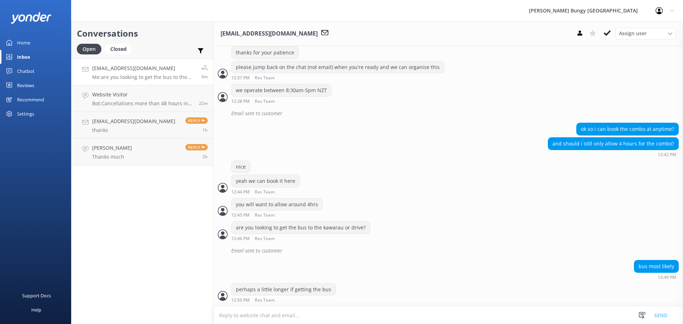
click at [404, 308] on textarea at bounding box center [447, 315] width 469 height 17
type textarea "only just though, no later than 4.5hrs"
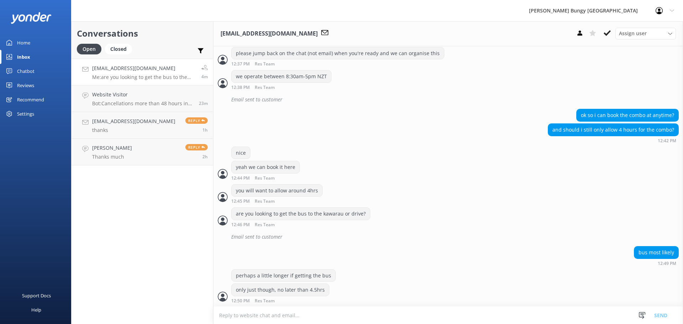
scroll to position [303, 0]
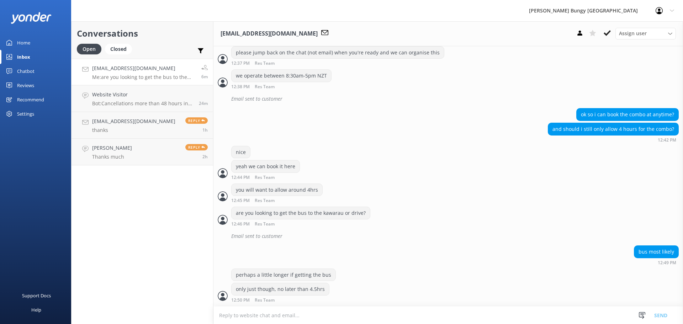
click at [162, 307] on div "Conversations Open Closed Important Assigned to me Unassigned [EMAIL_ADDRESS][D…" at bounding box center [142, 172] width 142 height 303
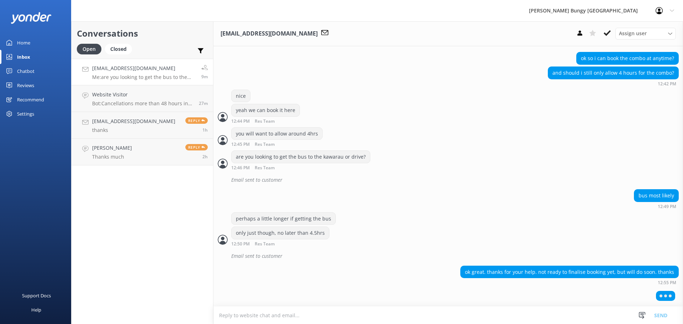
scroll to position [342, 0]
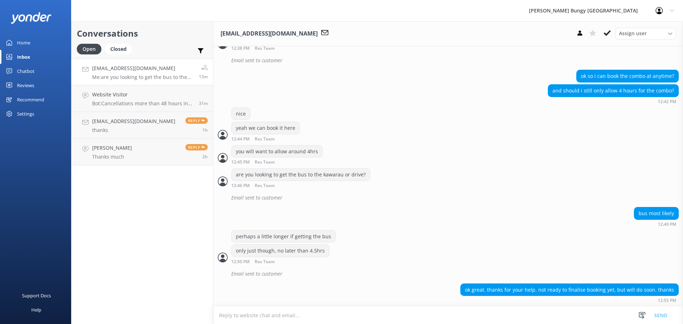
click at [299, 309] on textarea at bounding box center [447, 315] width 469 height 17
drag, startPoint x: 244, startPoint y: 318, endPoint x: 191, endPoint y: 305, distance: 54.9
click at [195, 308] on div "Conversations Open Closed Important Assigned to me Unassigned [EMAIL_ADDRESS][D…" at bounding box center [377, 172] width 612 height 303
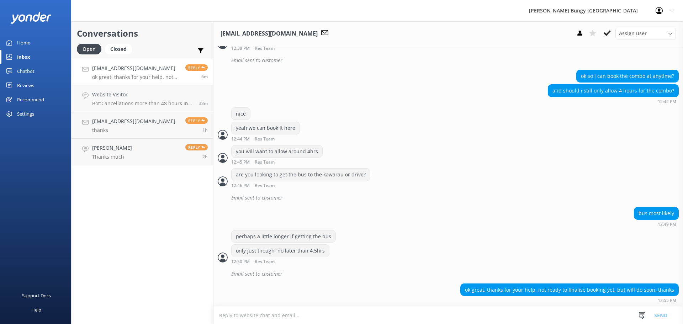
scroll to position [342, 0]
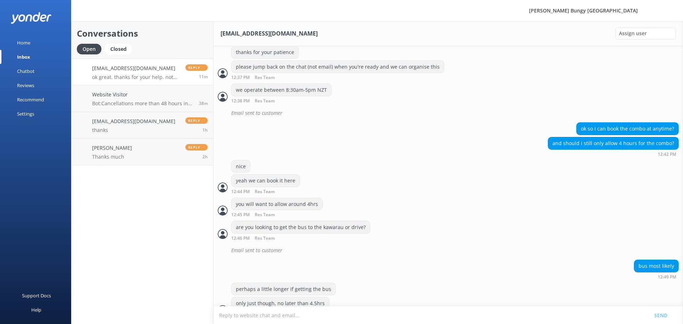
scroll to position [342, 0]
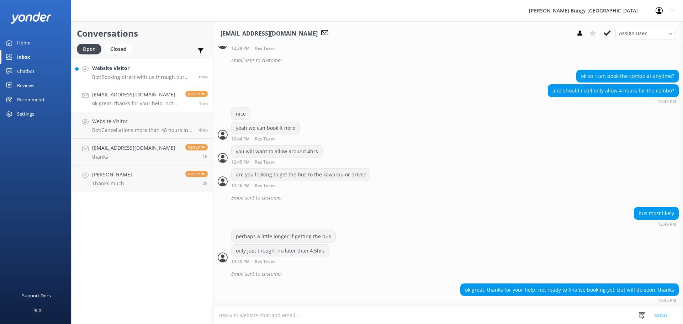
click at [110, 73] on div "Website Visitor Bot: Booking direct with us through our website always offers t…" at bounding box center [142, 71] width 101 height 15
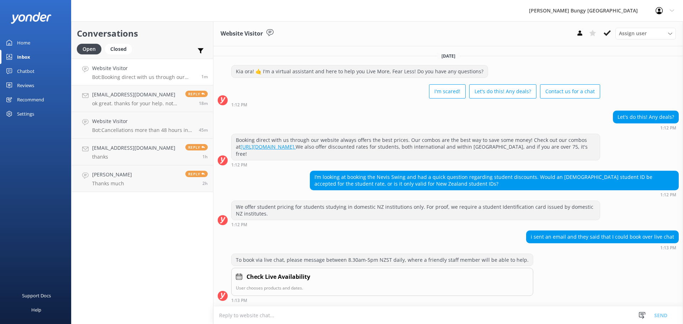
click at [363, 319] on textarea at bounding box center [447, 315] width 469 height 17
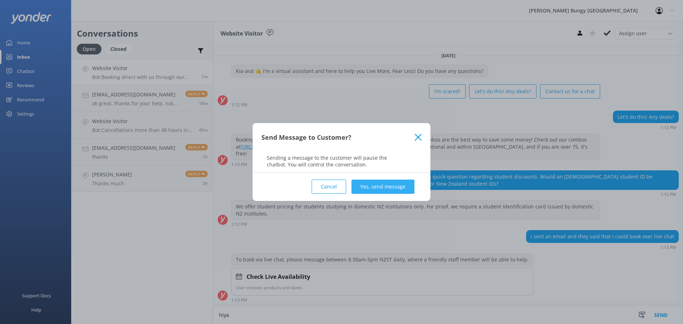
type textarea "hiya"
click at [377, 186] on button "Yes, send message" at bounding box center [382, 187] width 63 height 14
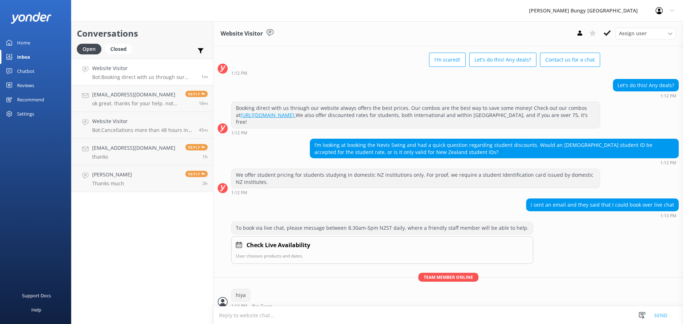
scroll to position [45, 0]
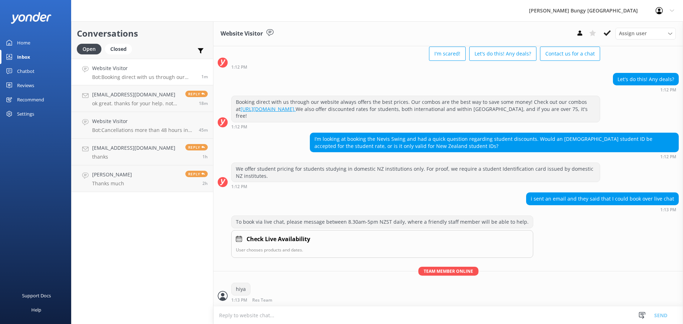
click at [354, 319] on textarea at bounding box center [447, 315] width 469 height 17
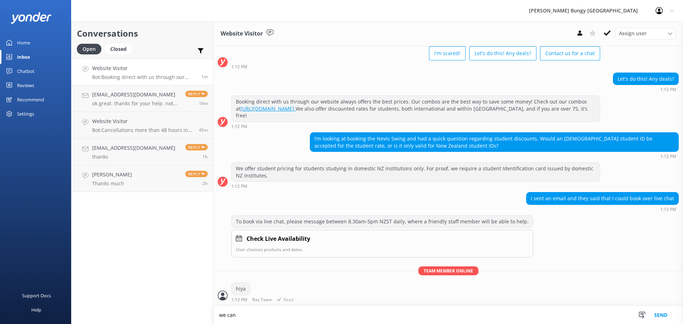
scroll to position [45, 0]
type textarea "we can apply the international student discount for you as a one off yeah"
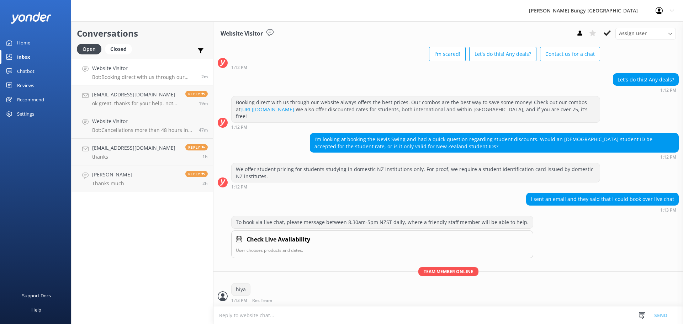
scroll to position [68, 0]
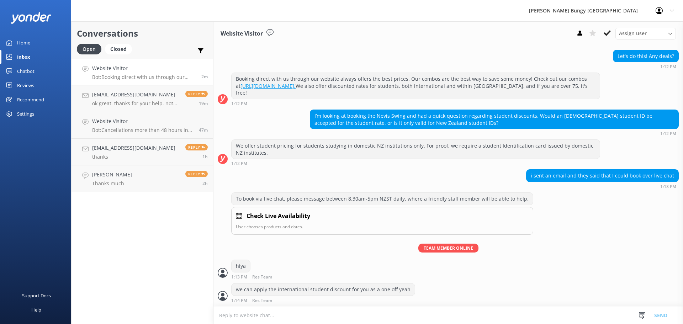
click at [430, 315] on textarea at bounding box center [447, 315] width 469 height 17
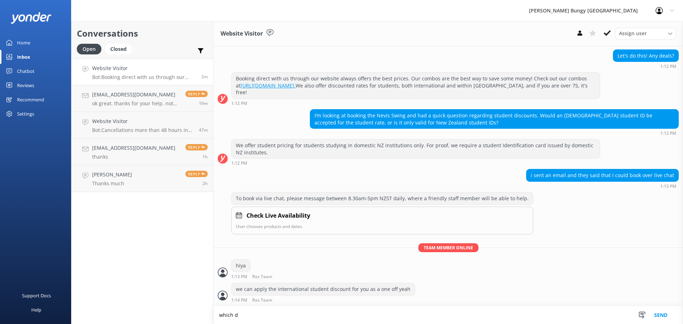
scroll to position [68, 0]
type textarea "which date were you looking at?"
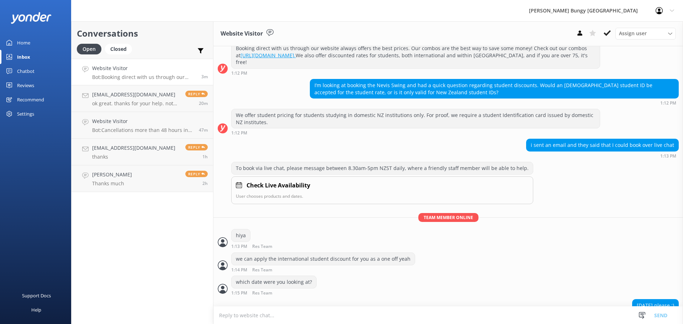
scroll to position [114, 0]
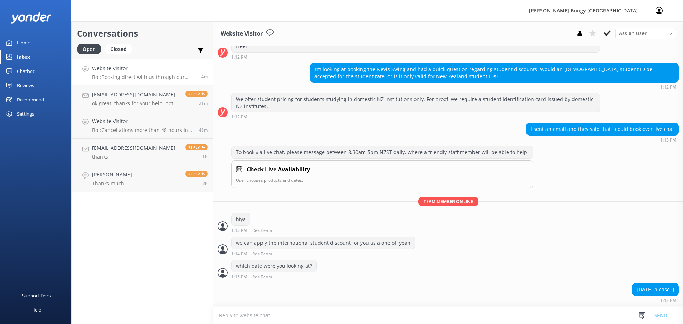
click at [244, 313] on textarea at bounding box center [447, 315] width 469 height 17
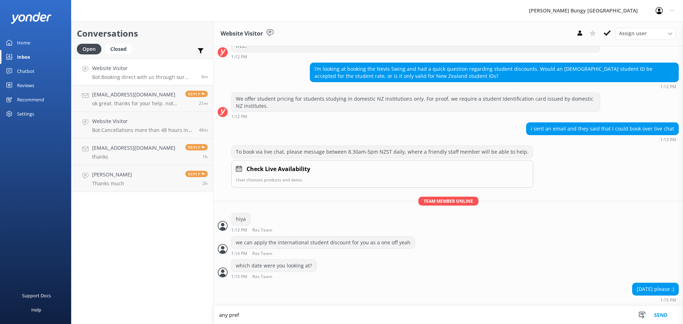
scroll to position [115, 0]
type textarea "any preference for time?"
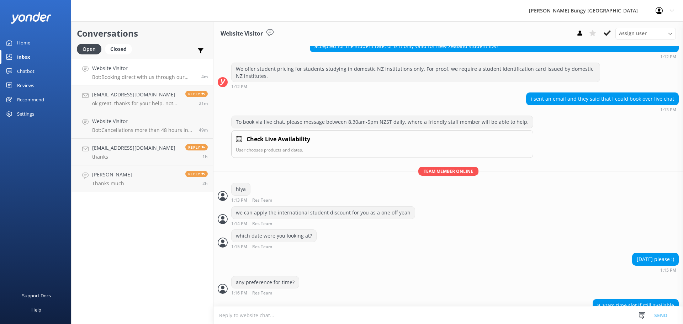
scroll to position [160, 0]
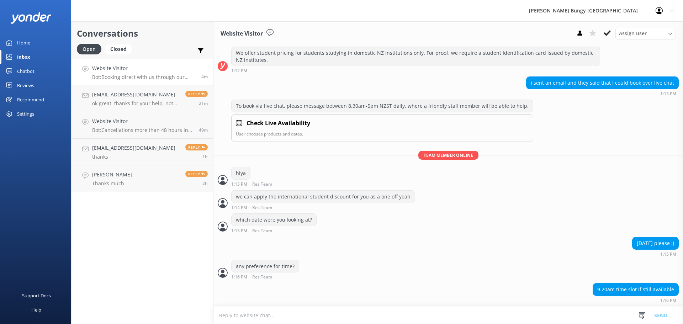
click at [303, 307] on textarea at bounding box center [447, 315] width 469 height 17
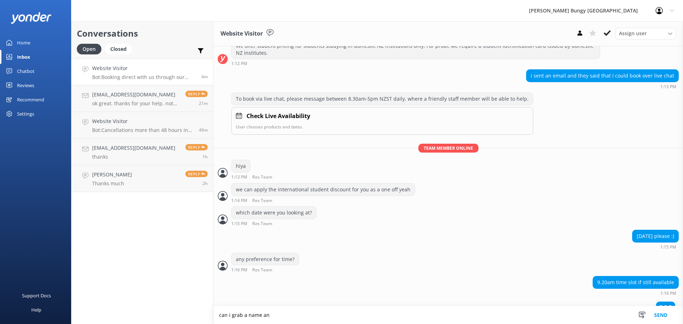
scroll to position [177, 0]
type textarea "can i grab a name and email?"
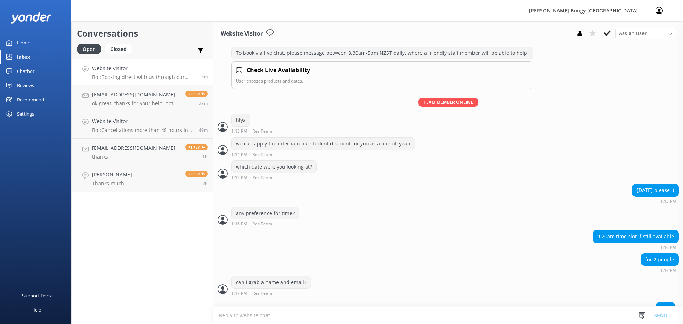
scroll to position [223, 0]
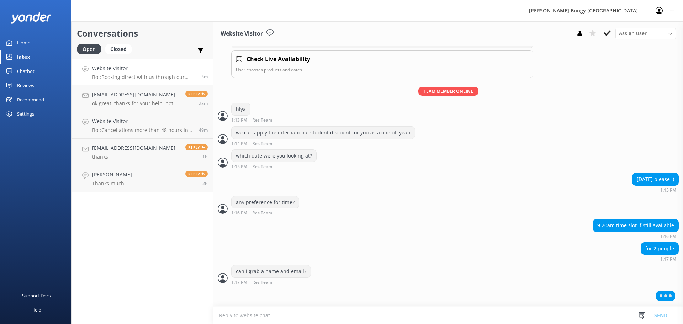
click at [343, 320] on textarea at bounding box center [447, 315] width 469 height 17
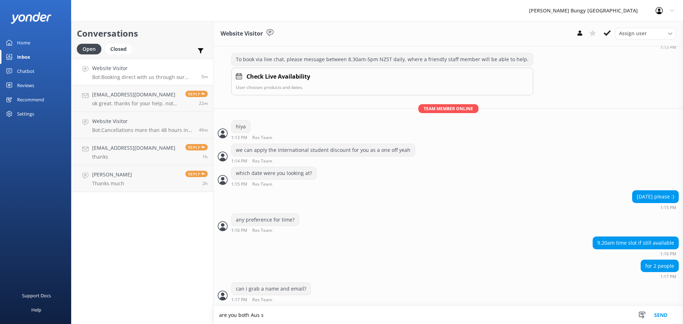
scroll to position [230, 0]
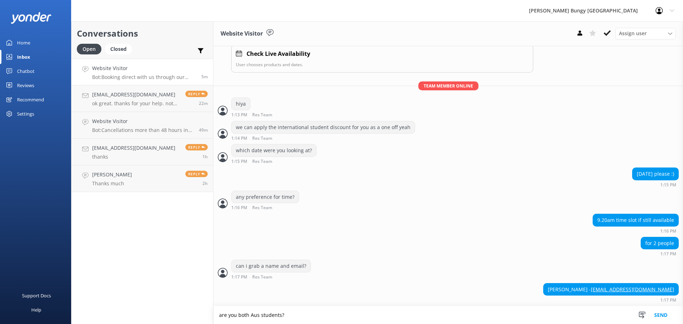
type textarea "are you both Aus students?"
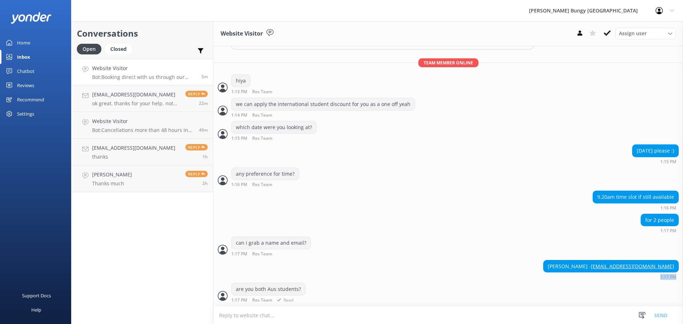
scroll to position [276, 0]
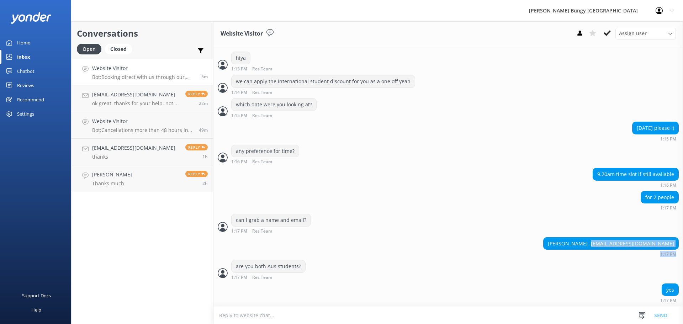
drag, startPoint x: 670, startPoint y: 267, endPoint x: 614, endPoint y: 245, distance: 60.0
click at [614, 245] on div "Claire Richardson - claireir2002@gmail.com" at bounding box center [610, 244] width 135 height 12
copy div "claireir2002@gmail.com 1:17 PM"
click at [279, 305] on div "yes 1:17 PM" at bounding box center [447, 294] width 469 height 23
click at [281, 312] on textarea at bounding box center [447, 315] width 469 height 17
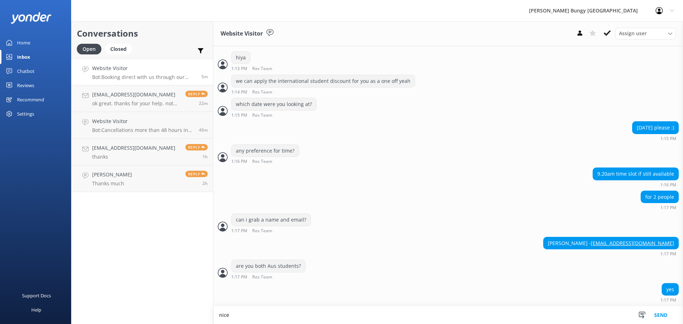
type textarea "nice"
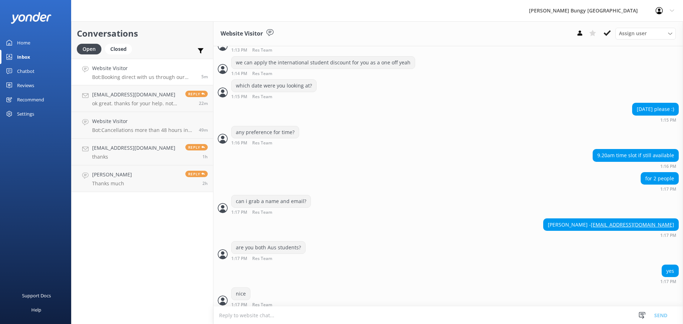
scroll to position [299, 0]
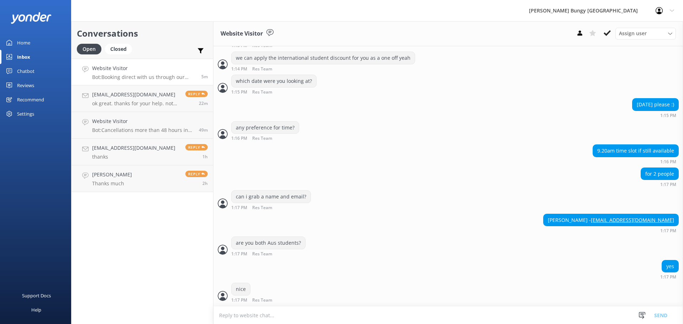
click at [297, 313] on textarea at bounding box center [447, 315] width 469 height 17
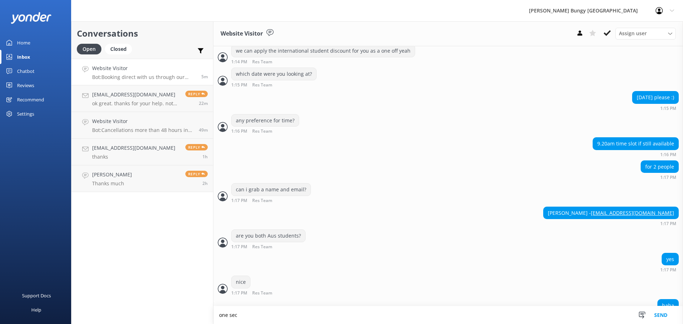
scroll to position [323, 0]
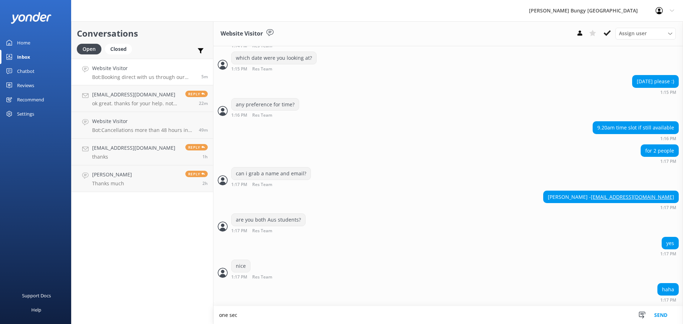
type textarea "one sec"
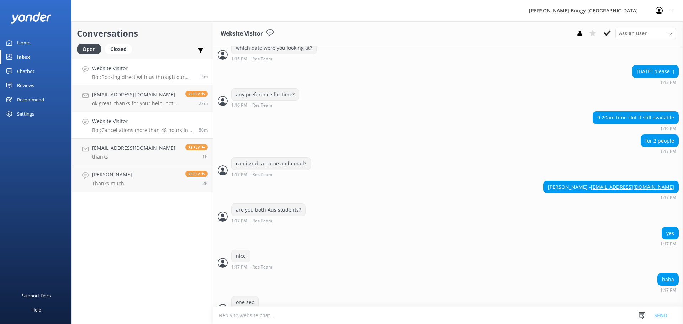
scroll to position [346, 0]
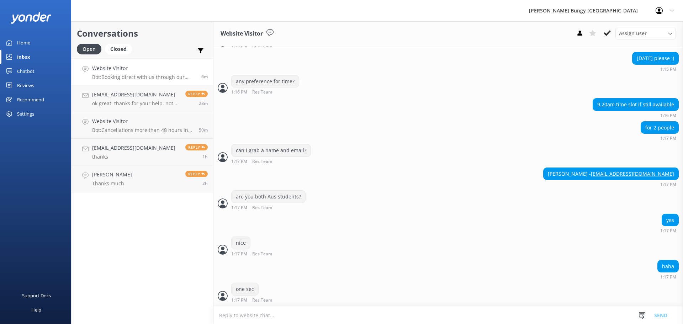
click at [290, 312] on textarea at bounding box center [447, 315] width 469 height 17
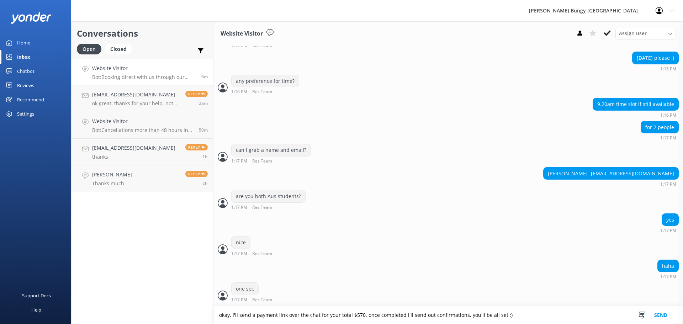
type textarea "okay, i'll send a payment link over the chat for your total $570. once complete…"
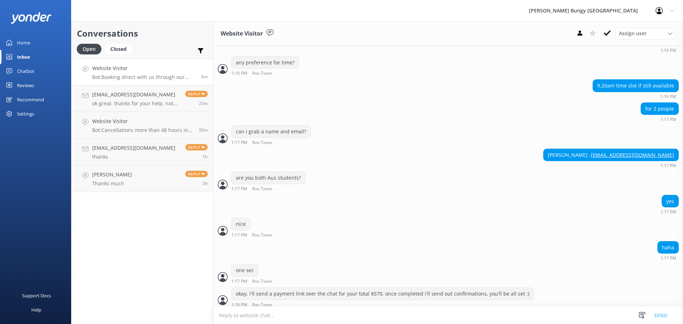
scroll to position [369, 0]
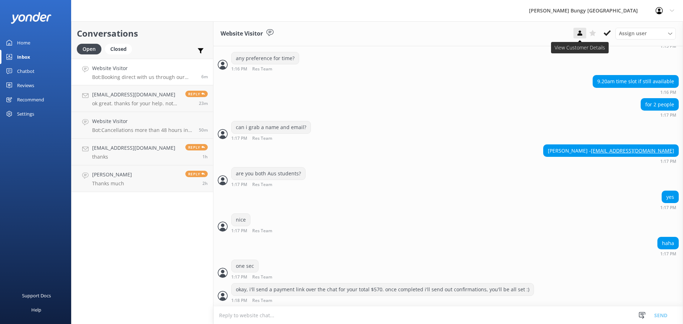
click at [578, 34] on icon at bounding box center [579, 33] width 7 height 7
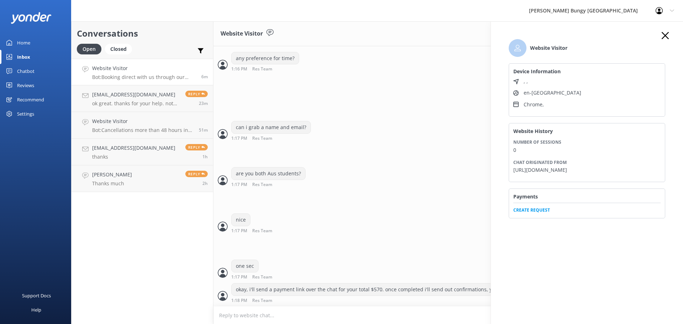
click at [538, 206] on span "Create Request" at bounding box center [586, 208] width 147 height 11
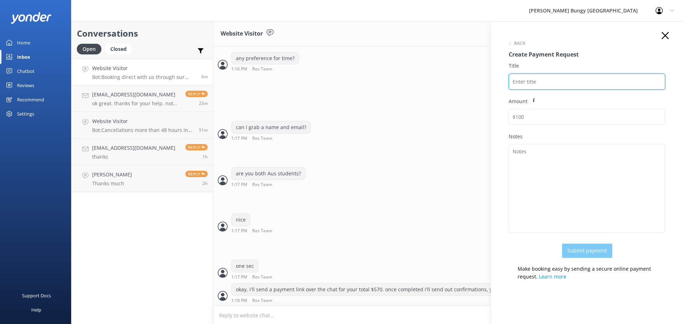
click at [534, 84] on input "Title" at bounding box center [587, 82] width 156 height 16
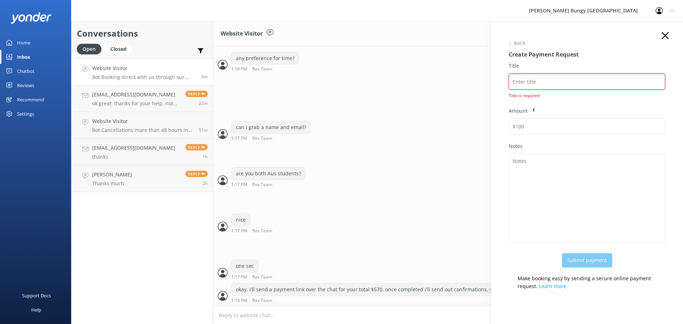
click at [575, 75] on input "Title" at bounding box center [587, 82] width 156 height 16
paste input "2450909"
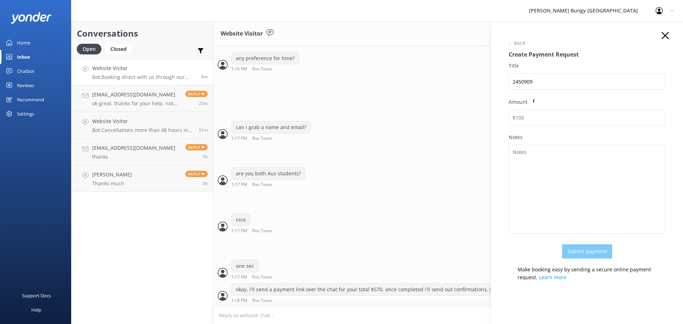
scroll to position [386, 0]
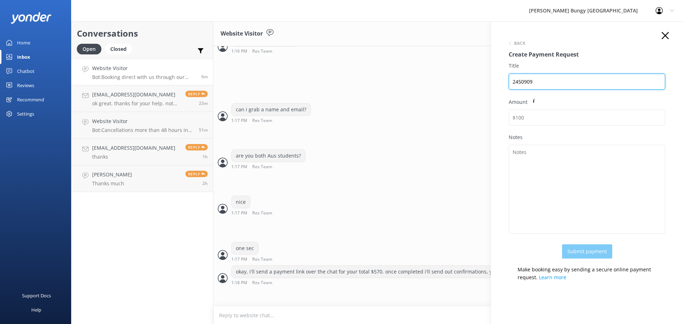
click at [558, 82] on input "2450909" at bounding box center [587, 82] width 156 height 16
paste input "CLAIRE RICHARDSON"
drag, startPoint x: 586, startPoint y: 82, endPoint x: 466, endPoint y: 73, distance: 120.9
click at [466, 73] on div "Conversations Open Closed Important Assigned to me Unassigned Website Visitor B…" at bounding box center [377, 172] width 612 height 303
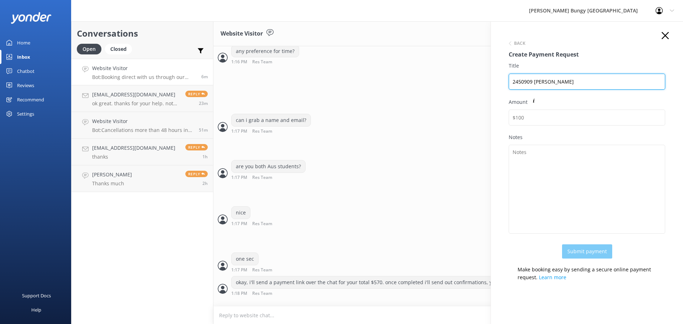
scroll to position [392, 0]
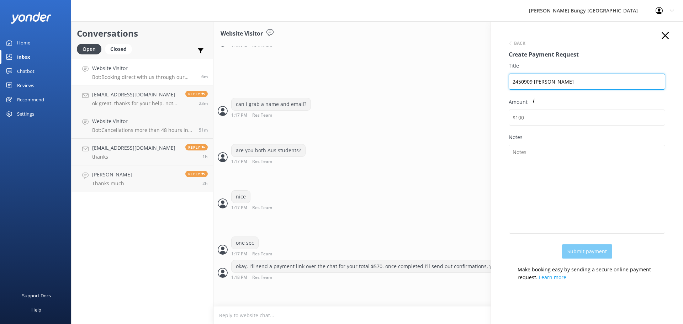
type input "2450909 CLAIRE RICHARDSON"
click at [578, 128] on div "Amount" at bounding box center [587, 115] width 156 height 35
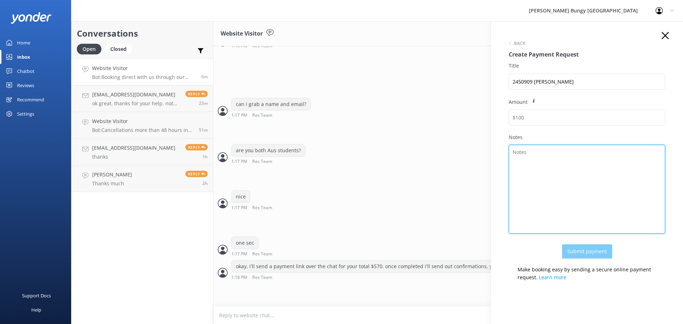
click at [578, 156] on textarea "Notes" at bounding box center [587, 189] width 156 height 89
paste textarea "2450909 CLAIRE RICHARDSON"
type textarea "2450909 CLAIRE RICHARDSON"
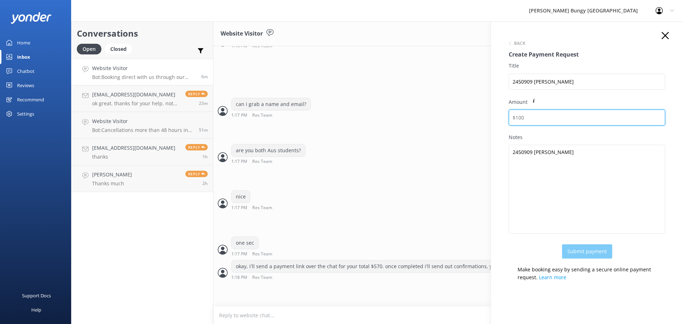
click at [565, 118] on input "Amount" at bounding box center [587, 118] width 156 height 16
type input "570"
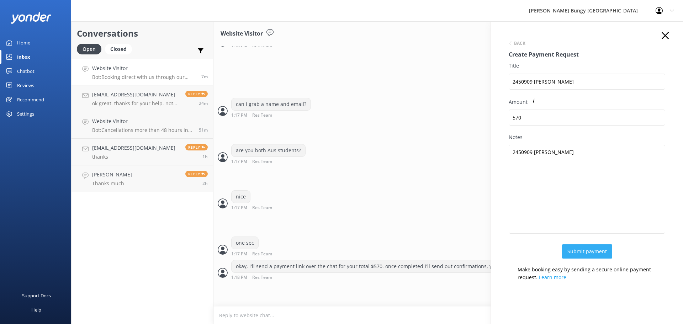
click at [594, 244] on form "Back Create Payment Request Title 2450909 CLAIRE RICHARDSON Amount 570 Notes 24…" at bounding box center [587, 148] width 156 height 219
click at [661, 35] on use "button" at bounding box center [664, 35] width 7 height 7
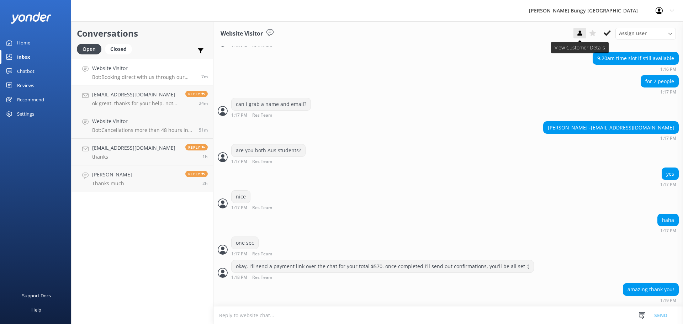
click at [576, 37] on button at bounding box center [579, 33] width 13 height 11
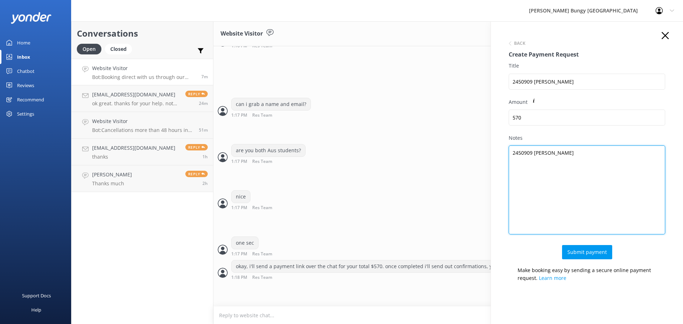
click at [566, 180] on textarea "2450909 CLAIRE RICHARDSON" at bounding box center [587, 189] width 156 height 89
click at [575, 184] on textarea "2450909 CLAIRE RICHARDSON" at bounding box center [587, 189] width 156 height 89
click at [582, 177] on textarea "2450909 CLAIRE RICHARDSON" at bounding box center [587, 189] width 156 height 89
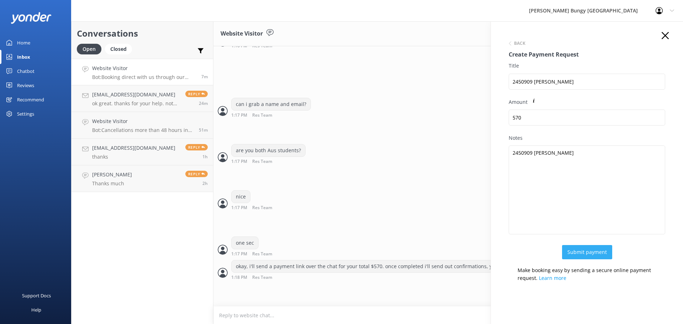
click at [588, 252] on button "Submit payment" at bounding box center [587, 252] width 50 height 14
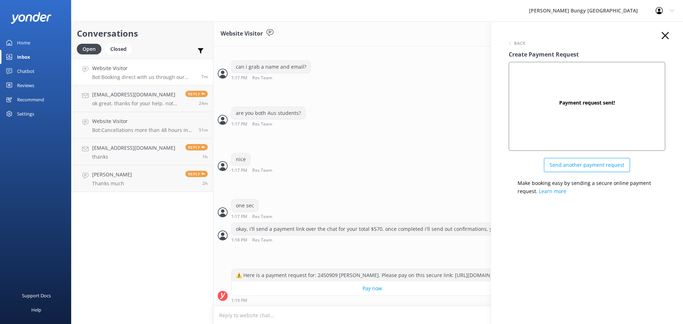
scroll to position [436, 0]
click at [662, 34] on icon "button" at bounding box center [664, 35] width 7 height 7
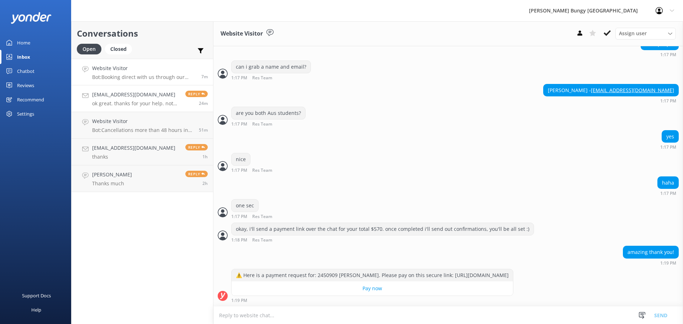
click at [147, 95] on h4 "teahperdis@gmail.com" at bounding box center [136, 95] width 88 height 8
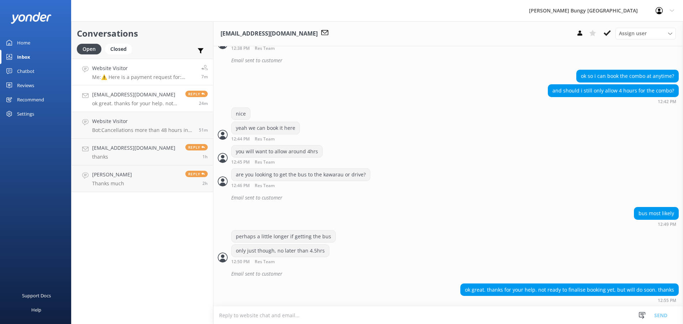
click at [158, 70] on h4 "Website Visitor" at bounding box center [144, 68] width 104 height 8
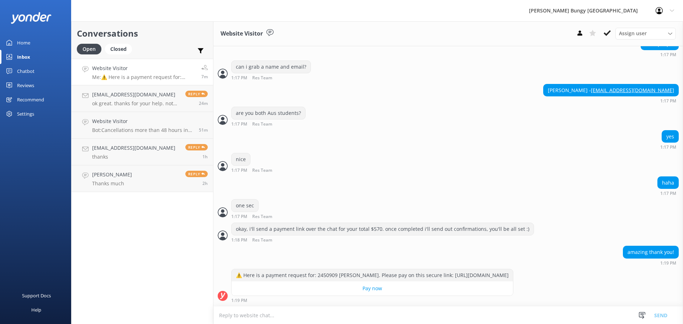
scroll to position [436, 0]
click at [339, 318] on textarea at bounding box center [447, 315] width 469 height 17
type textarea "no problem"
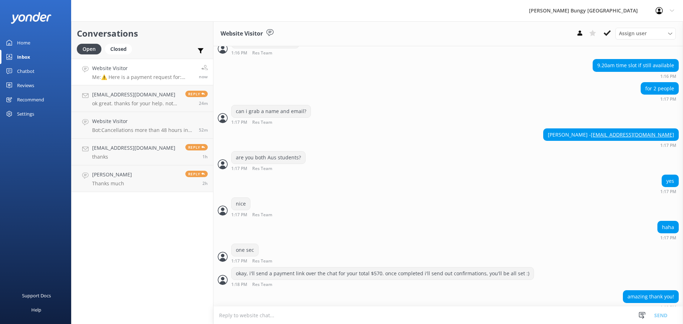
scroll to position [451, 0]
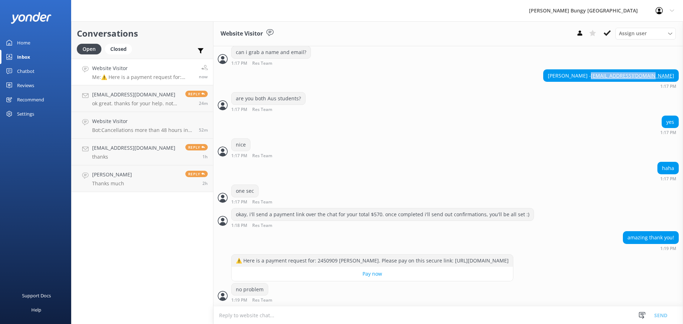
drag, startPoint x: 670, startPoint y: 69, endPoint x: 613, endPoint y: 74, distance: 56.4
click at [613, 74] on div "Claire Richardson - claireir2002@gmail.com" at bounding box center [610, 76] width 135 height 12
copy link "claireir2002@gmail.com"
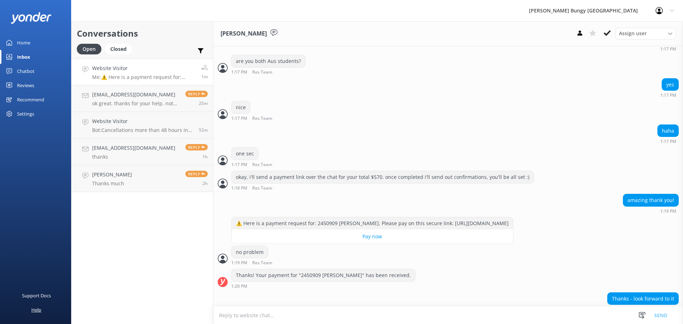
scroll to position [497, 0]
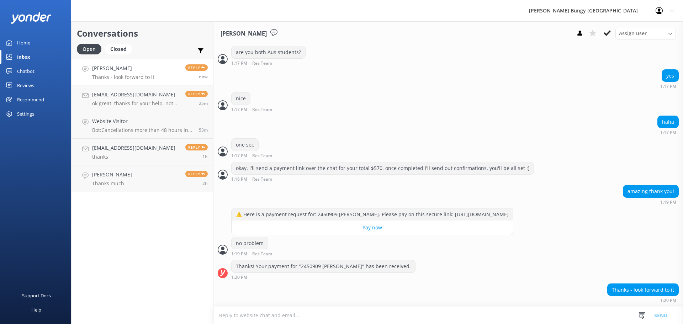
scroll to position [497, 0]
click at [185, 102] on div "30m" at bounding box center [196, 104] width 22 height 6
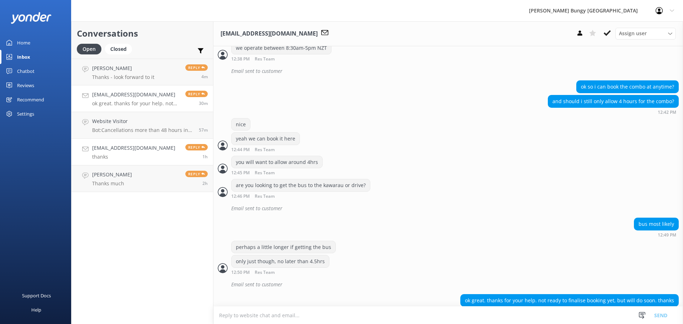
scroll to position [342, 0]
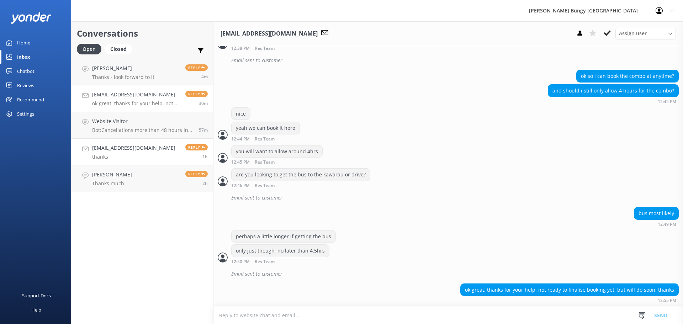
click at [174, 160] on link "vikas.kaushik85@yahoo.com thanks Reply 1h" at bounding box center [142, 152] width 142 height 27
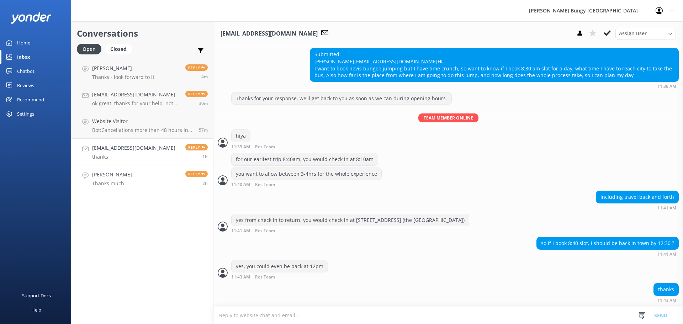
scroll to position [224, 0]
click at [157, 189] on link "Subha Sathiam Thanks much Reply 2h" at bounding box center [142, 178] width 142 height 27
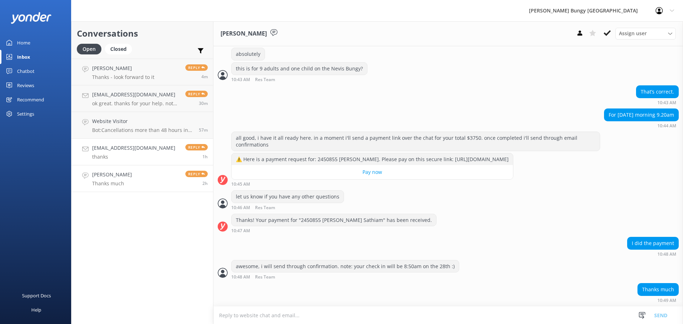
scroll to position [490, 0]
click at [158, 118] on h4 "Website Visitor" at bounding box center [142, 121] width 101 height 8
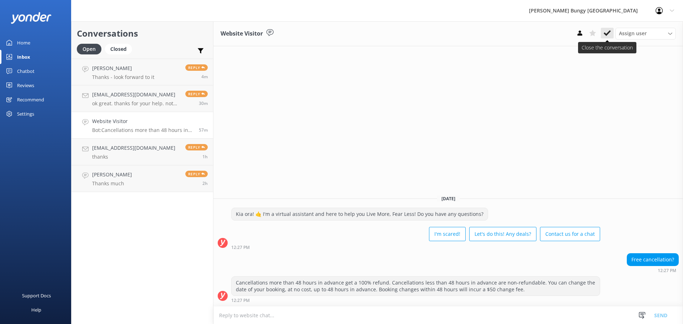
click at [607, 32] on icon at bounding box center [607, 33] width 7 height 7
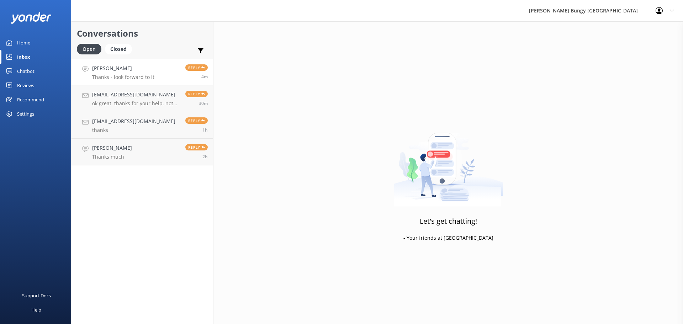
click at [102, 65] on h4 "Claire Richardson" at bounding box center [123, 68] width 62 height 8
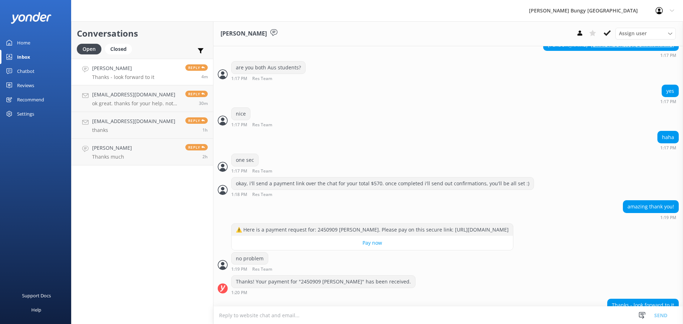
scroll to position [497, 0]
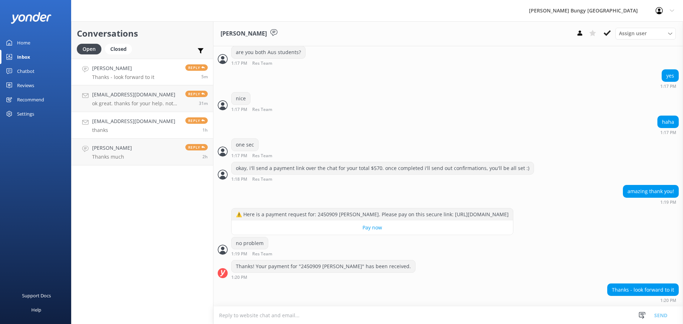
click at [101, 132] on p "thanks" at bounding box center [133, 130] width 83 height 6
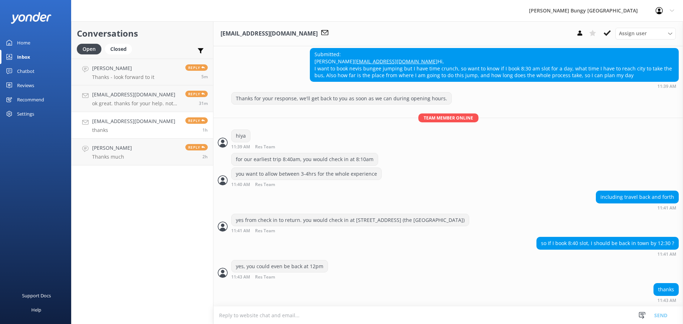
scroll to position [224, 0]
click at [606, 32] on icon at bounding box center [607, 33] width 7 height 7
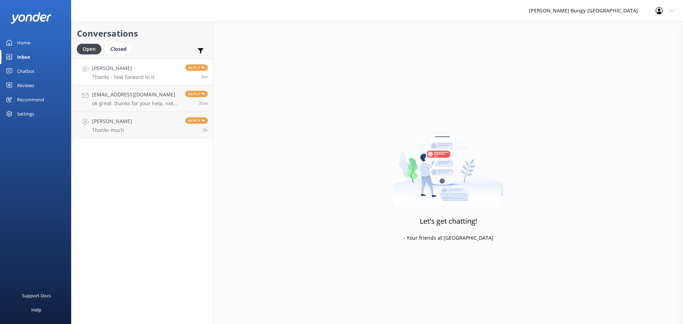
click at [111, 74] on p "Thanks - look forward to it" at bounding box center [123, 77] width 62 height 6
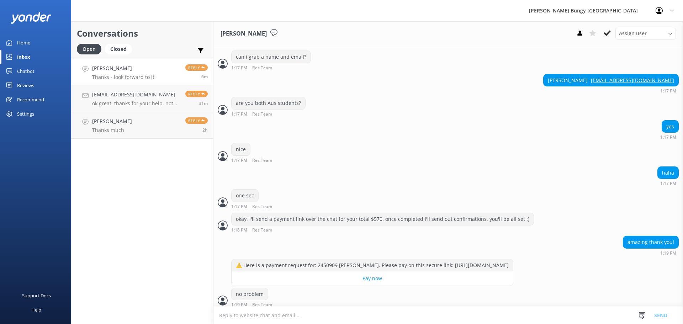
scroll to position [497, 0]
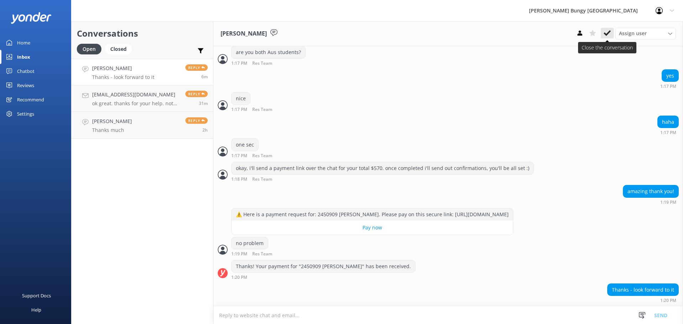
click at [608, 32] on use at bounding box center [607, 33] width 7 height 6
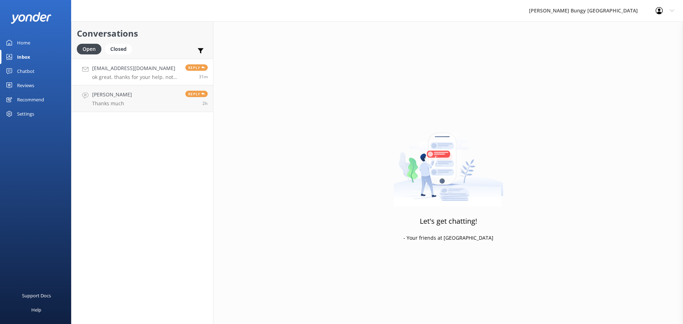
click at [145, 68] on h4 "teahperdis@gmail.com" at bounding box center [136, 68] width 88 height 8
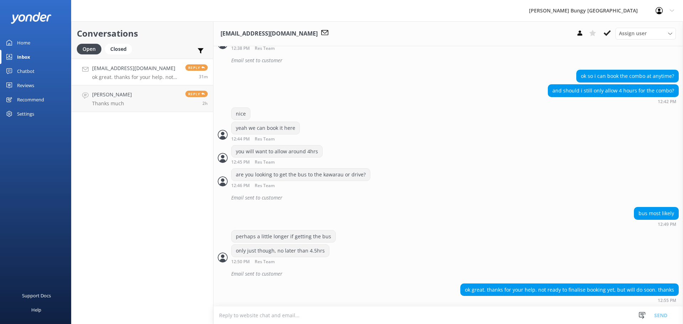
scroll to position [342, 0]
click at [610, 32] on use at bounding box center [607, 33] width 7 height 6
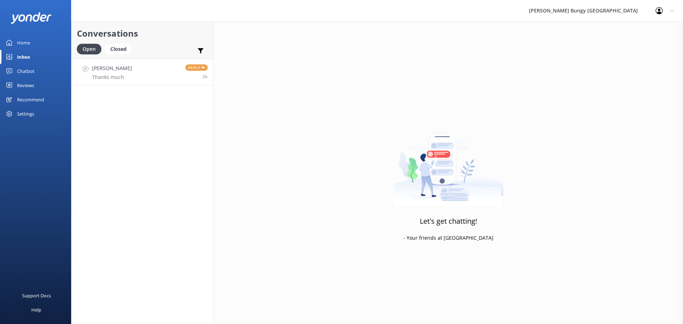
click at [175, 71] on link "Subha Sathiam Thanks much Reply 2h" at bounding box center [142, 72] width 142 height 27
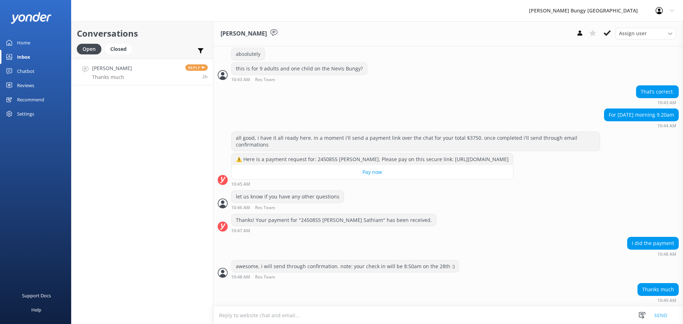
scroll to position [490, 0]
click at [608, 32] on icon at bounding box center [607, 33] width 7 height 7
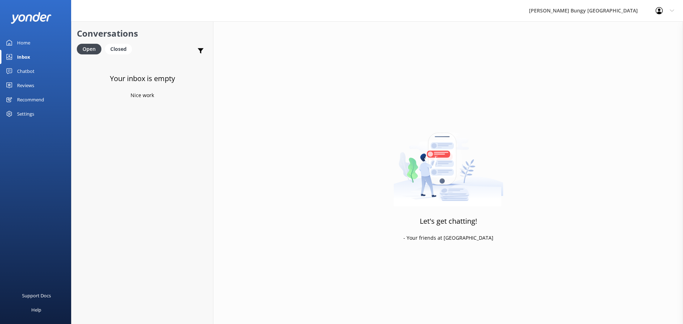
click at [174, 90] on div "Your inbox is empty Nice work" at bounding box center [142, 221] width 142 height 324
drag, startPoint x: 75, startPoint y: 93, endPoint x: 87, endPoint y: 92, distance: 11.7
click at [75, 93] on div "Conversations Open Closed Important Assigned to me Unassigned Website Visitor B…" at bounding box center [142, 172] width 142 height 303
click at [124, 73] on div "Website Visitor Bot: That's totally normal, part of the fun and what leads to f…" at bounding box center [144, 71] width 104 height 15
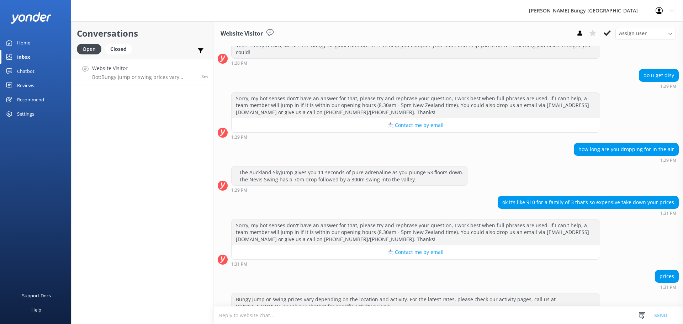
scroll to position [111, 0]
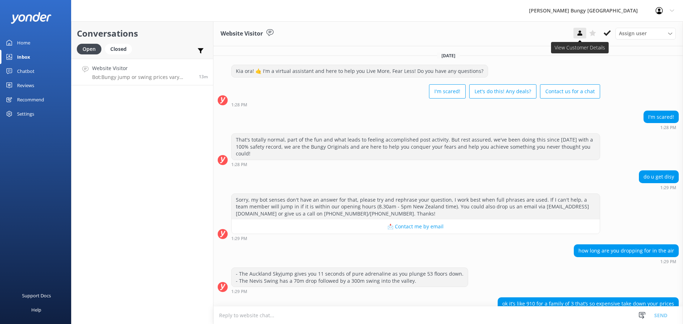
click at [580, 33] on icon at bounding box center [579, 33] width 7 height 7
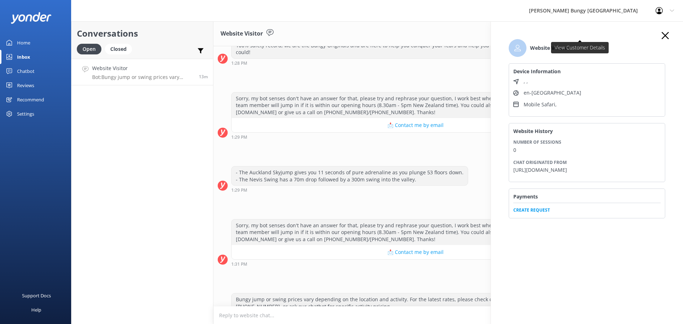
scroll to position [111, 0]
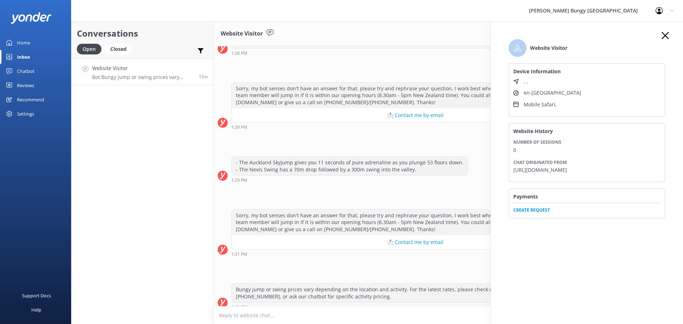
click at [666, 35] on icon "button" at bounding box center [664, 35] width 7 height 7
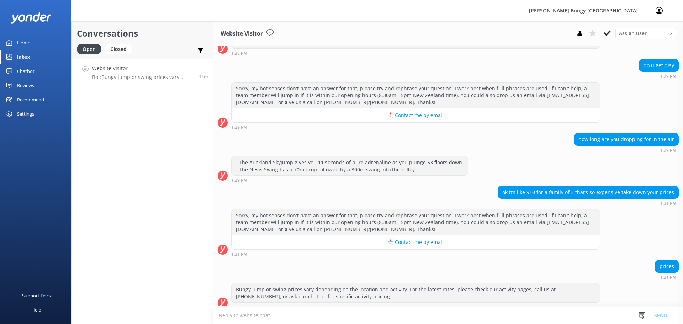
click at [152, 117] on div "Conversations Open Closed Important Assigned to me Unassigned Website Visitor B…" at bounding box center [142, 172] width 142 height 303
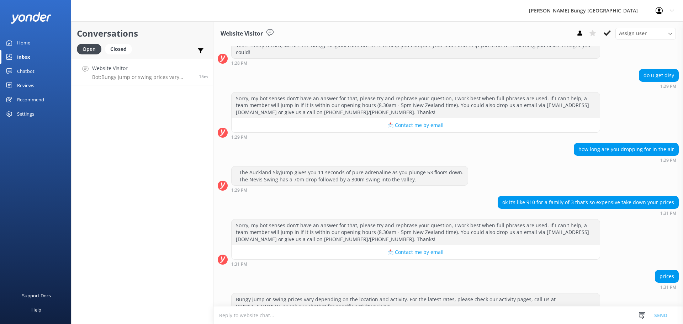
scroll to position [111, 0]
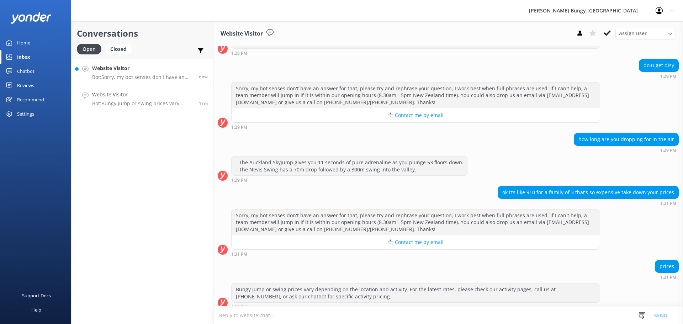
click at [187, 73] on div "Website Visitor Bot: Sorry, my bot senses don't have an answer for that, please…" at bounding box center [142, 71] width 101 height 15
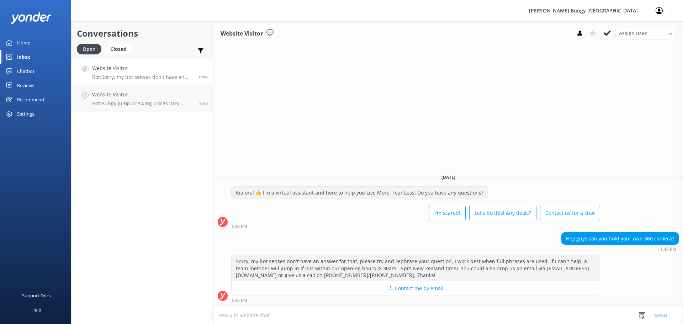
click at [59, 249] on div "Support Docs Help" at bounding box center [35, 243] width 71 height 162
drag, startPoint x: 127, startPoint y: 175, endPoint x: 127, endPoint y: 154, distance: 21.3
click at [127, 175] on div "Conversations Open Closed Important Assigned to me Unassigned Website Visitor B…" at bounding box center [142, 172] width 142 height 303
click at [132, 101] on p "Bot: Bungy jump or swing prices vary depending on the location and activity. Fo…" at bounding box center [142, 103] width 101 height 6
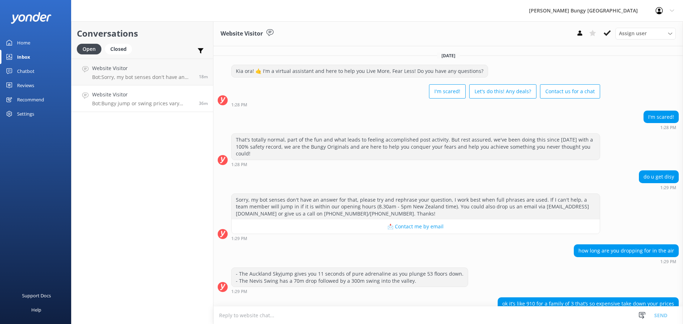
scroll to position [111, 0]
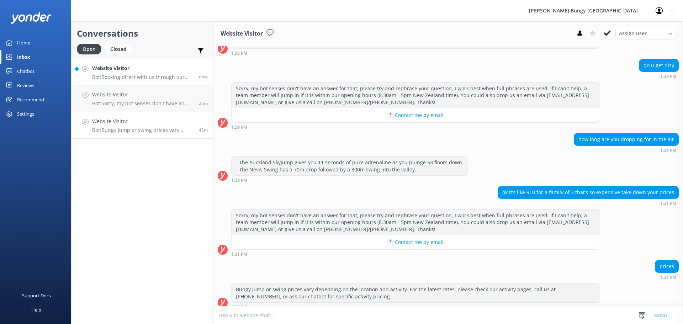
click at [121, 68] on h4 "Website Visitor" at bounding box center [142, 68] width 101 height 8
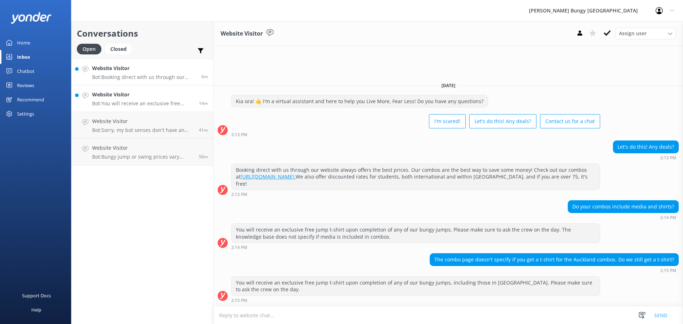
click at [155, 76] on p "Bot: Booking direct with us through our website always offers the best prices. …" at bounding box center [144, 77] width 104 height 6
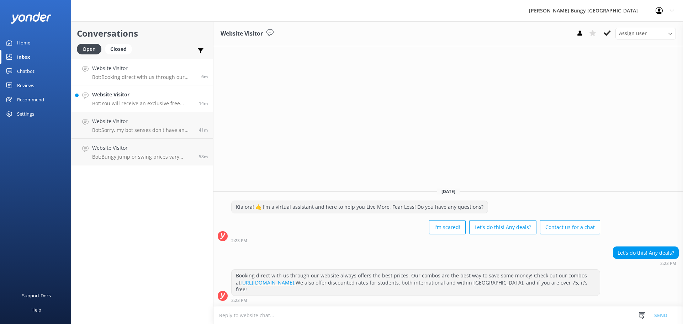
click at [156, 99] on div "Website Visitor Bot: You will receive an exclusive free jump t-shirt upon compl…" at bounding box center [142, 99] width 101 height 16
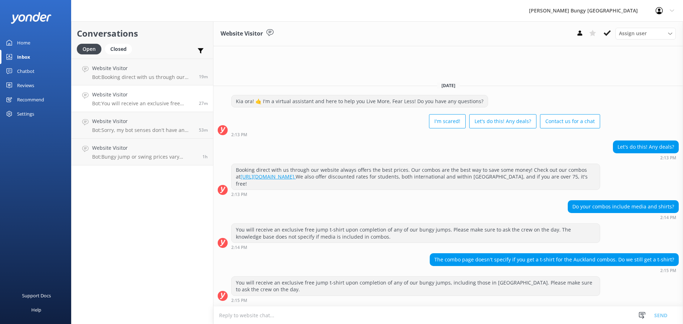
click at [362, 107] on div "Kia ora! 🤙 I'm a virtual assistant and here to help you Live More, Fear Less! D…" at bounding box center [360, 101] width 256 height 12
click at [342, 69] on div "Website Visitor Assign user Mike Voyce Michelle Gillard Tech Admin Dan Waugh Re…" at bounding box center [447, 172] width 469 height 303
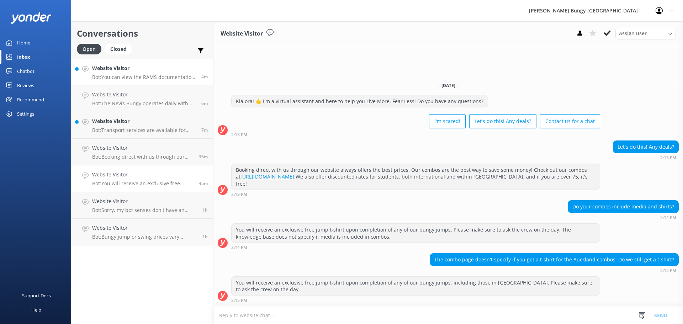
click at [160, 73] on div "Website Visitor Bot: You can view the RAMS documentation for all of our experie…" at bounding box center [144, 71] width 104 height 15
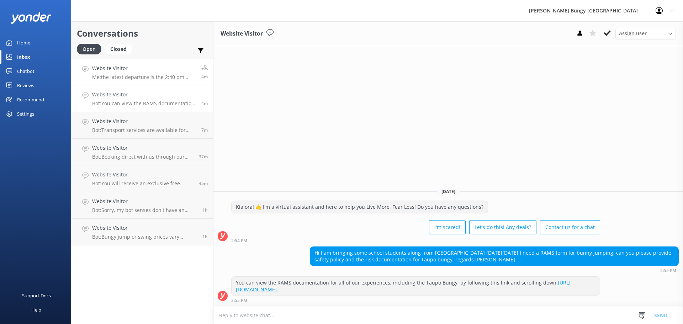
click at [137, 80] on p "Me: the latest departure is the 2:40 pm departure" at bounding box center [144, 77] width 104 height 6
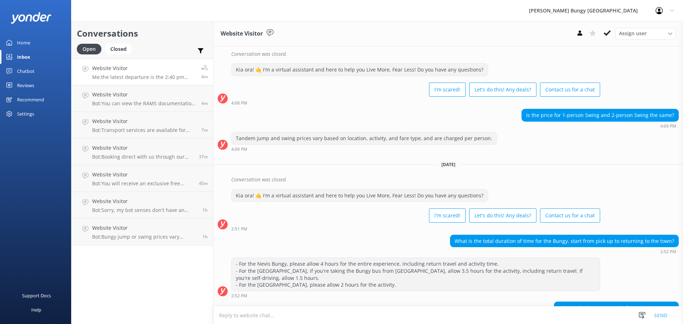
scroll to position [285, 0]
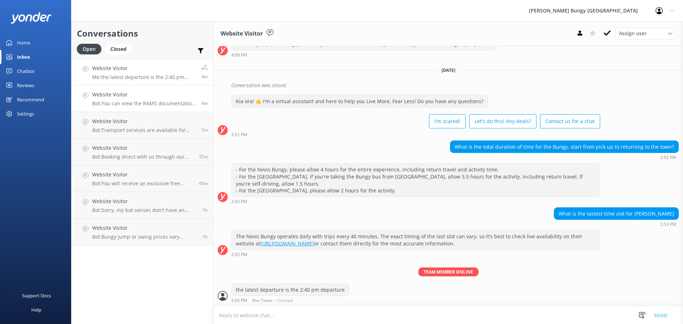
click at [149, 89] on link "Website Visitor Bot: You can view the RAMS documentation for all of our experie…" at bounding box center [142, 98] width 142 height 27
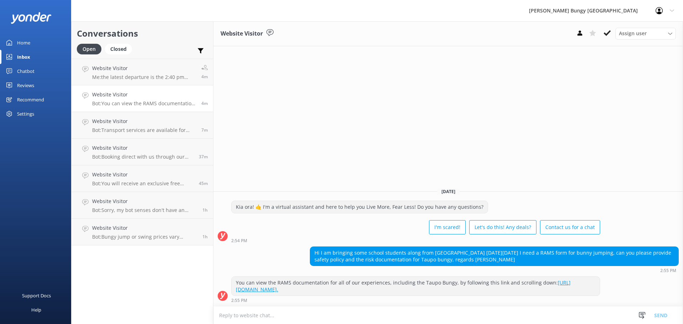
click at [277, 56] on div "Website Visitor Assign user [PERSON_NAME] [PERSON_NAME] Tech Admin [PERSON_NAME…" at bounding box center [447, 172] width 469 height 303
click at [154, 216] on link "Website Visitor Bot: Sorry, my bot senses don't have an answer for that, please…" at bounding box center [142, 205] width 142 height 27
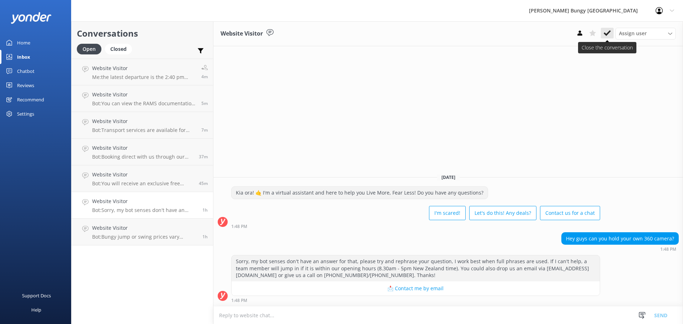
click at [612, 29] on button at bounding box center [607, 33] width 13 height 11
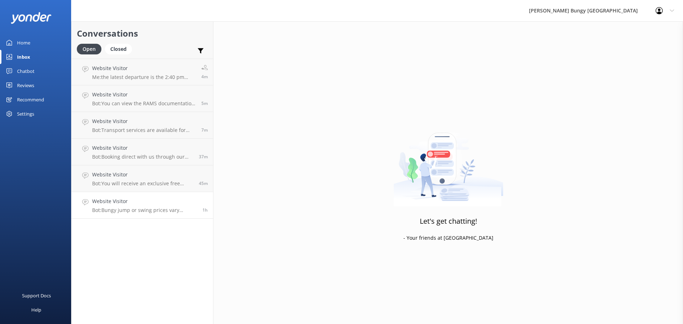
click at [186, 203] on h4 "Website Visitor" at bounding box center [144, 201] width 105 height 8
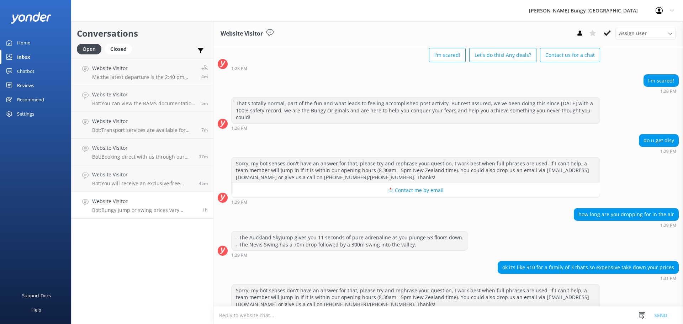
scroll to position [111, 0]
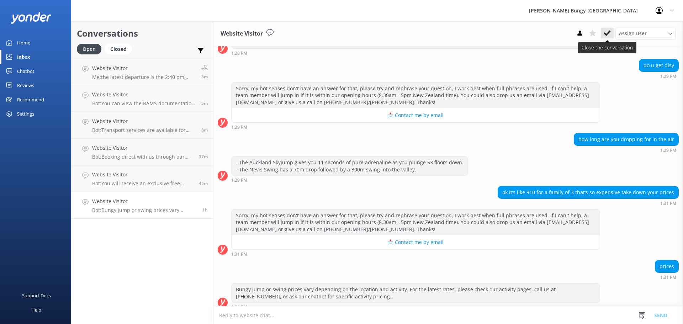
click at [607, 28] on button at bounding box center [607, 33] width 13 height 11
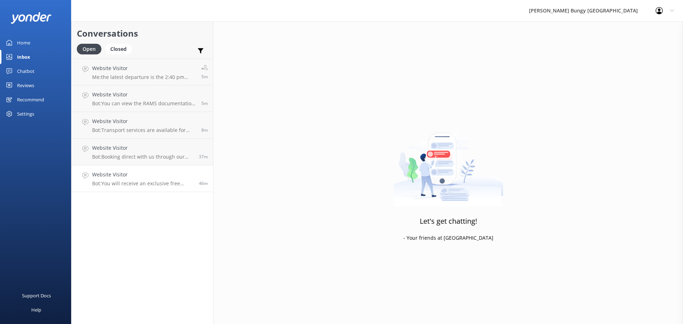
click at [177, 172] on h4 "Website Visitor" at bounding box center [142, 175] width 101 height 8
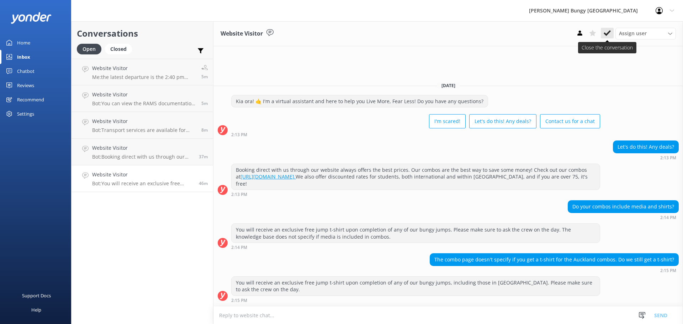
click at [601, 34] on button at bounding box center [607, 33] width 13 height 11
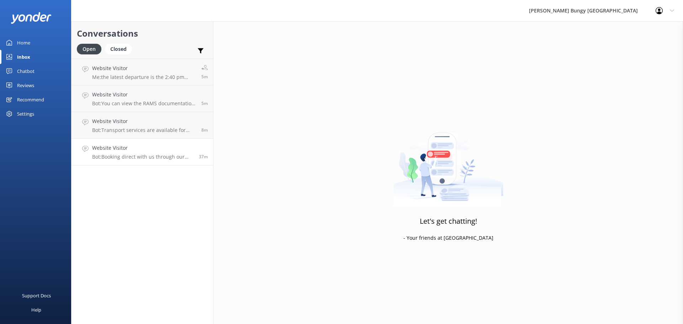
click at [145, 156] on p "Bot: Booking direct with us through our website always offers the best prices. …" at bounding box center [142, 157] width 101 height 6
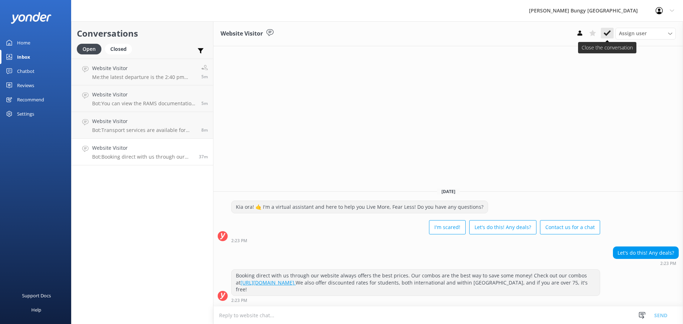
click at [610, 30] on icon at bounding box center [607, 33] width 7 height 7
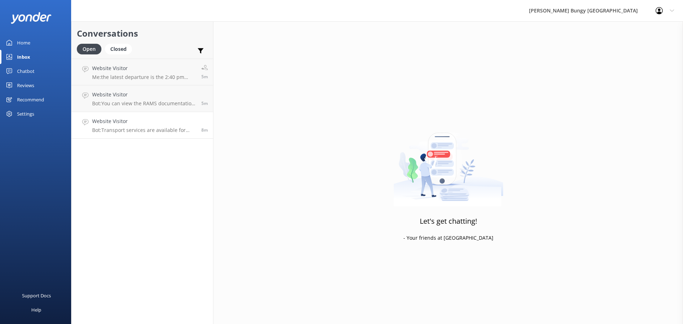
click at [161, 121] on h4 "Website Visitor" at bounding box center [144, 121] width 104 height 8
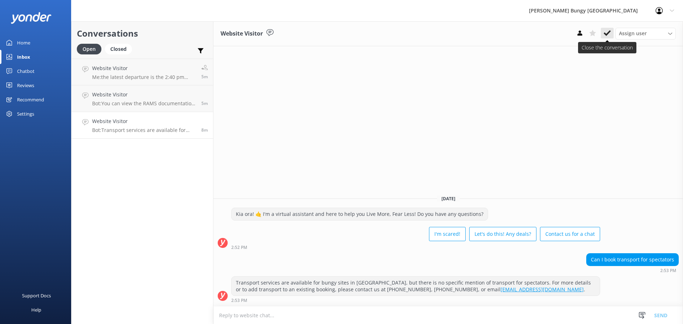
click at [607, 32] on icon at bounding box center [607, 33] width 7 height 7
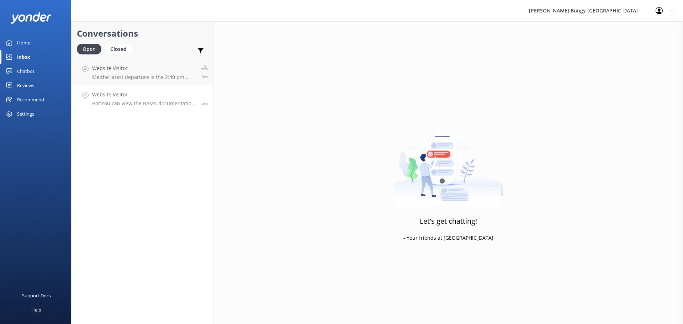
click at [153, 94] on h4 "Website Visitor" at bounding box center [144, 95] width 104 height 8
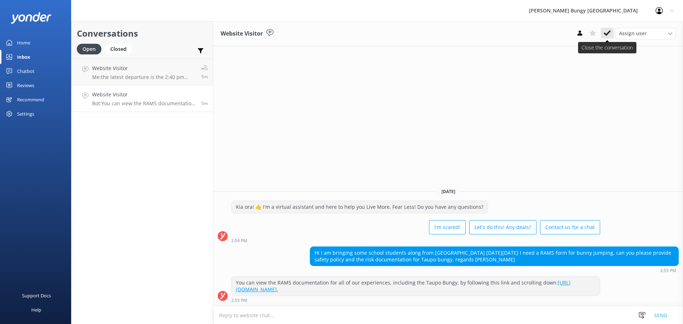
click at [606, 36] on use at bounding box center [607, 33] width 7 height 6
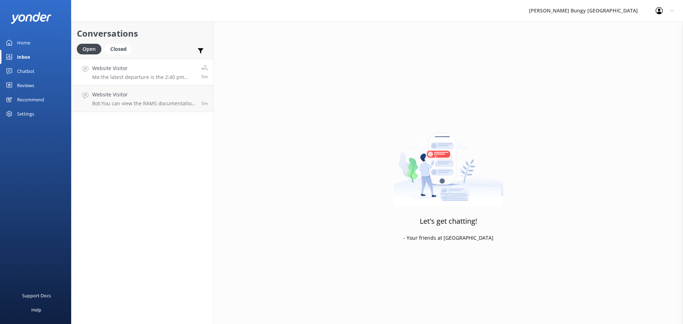
click at [156, 75] on p "Me: the latest departure is the 2:40 pm departure" at bounding box center [144, 77] width 104 height 6
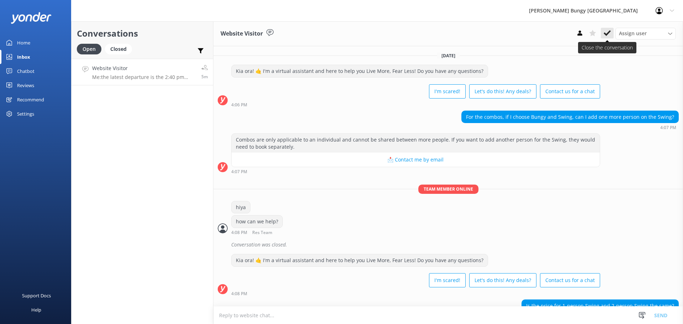
click at [609, 32] on use at bounding box center [607, 33] width 7 height 6
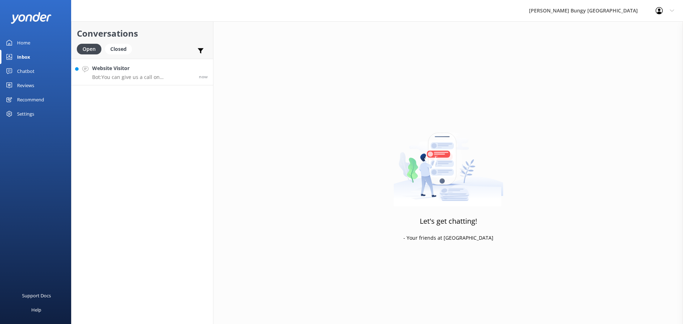
click at [127, 68] on h4 "Website Visitor" at bounding box center [142, 68] width 101 height 8
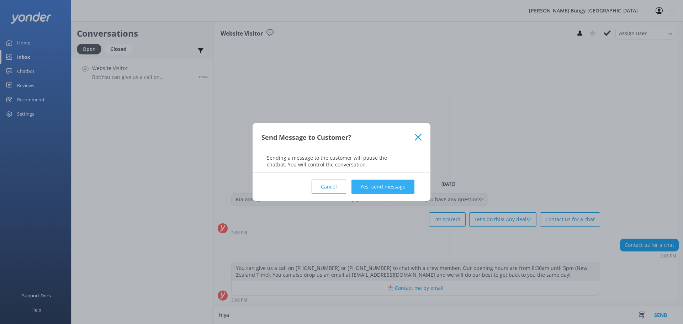
type textarea "hiya"
click at [367, 184] on button "Yes, send message" at bounding box center [382, 187] width 63 height 14
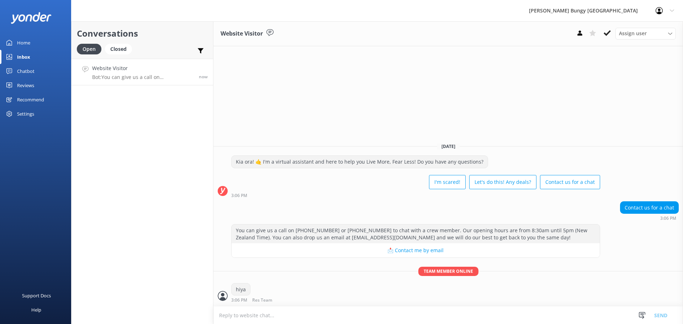
click at [371, 309] on textarea at bounding box center [447, 315] width 469 height 17
type textarea "how can we help?"
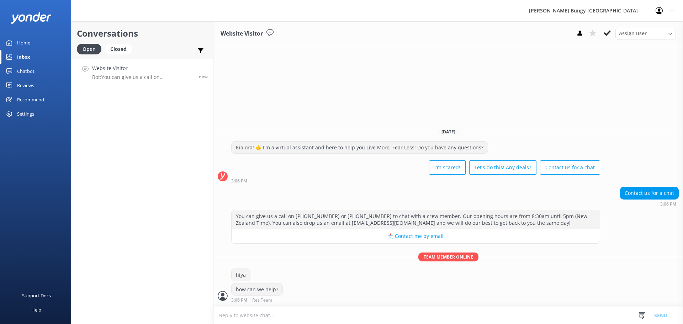
click at [127, 299] on div "Conversations Open Closed Important Assigned to me Unassigned Website Visitor B…" at bounding box center [142, 172] width 142 height 303
click at [336, 195] on div "Contact us for a chat 3:06 PM" at bounding box center [447, 197] width 469 height 20
click at [115, 100] on div "Conversations Open Closed Important Assigned to me Unassigned Website Visitor M…" at bounding box center [142, 172] width 142 height 303
click at [88, 108] on div "Conversations Open Closed Important Assigned to me Unassigned Website Visitor M…" at bounding box center [142, 172] width 142 height 303
